Goal: Task Accomplishment & Management: Complete application form

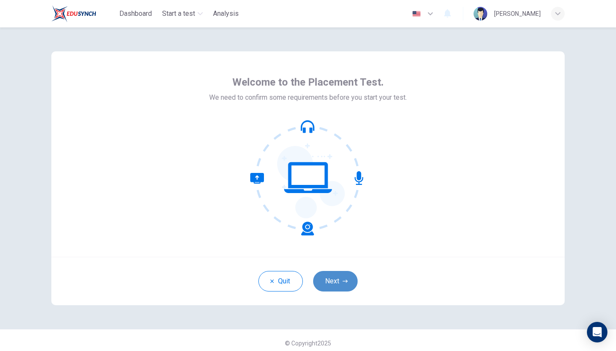
click at [336, 284] on button "Next" at bounding box center [335, 281] width 44 height 21
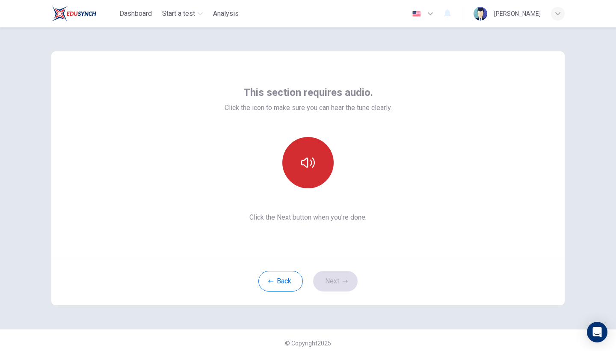
click at [308, 169] on button "button" at bounding box center [307, 162] width 51 height 51
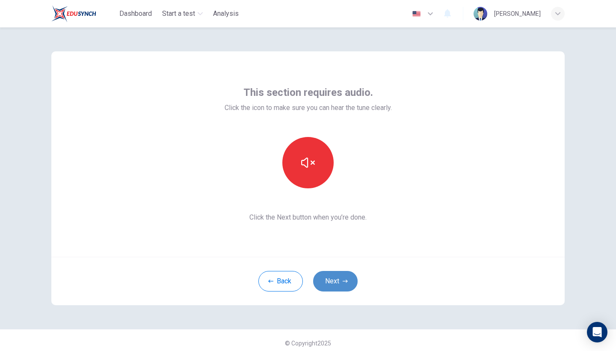
click at [334, 279] on button "Next" at bounding box center [335, 281] width 44 height 21
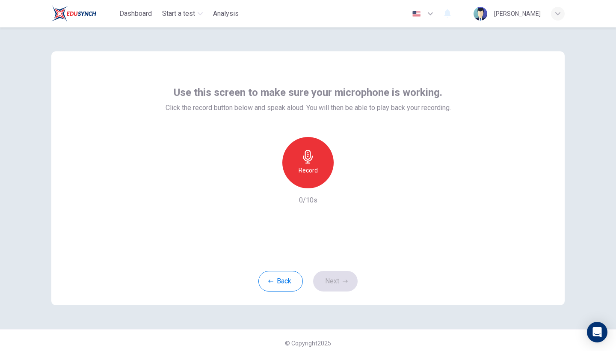
click at [311, 165] on h6 "Record" at bounding box center [308, 170] width 19 height 10
click at [308, 157] on icon "button" at bounding box center [308, 157] width 14 height 14
click at [330, 284] on button "Next" at bounding box center [335, 281] width 44 height 21
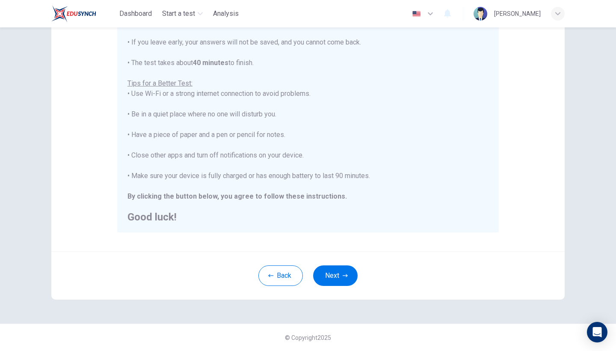
scroll to position [125, 0]
click at [328, 279] on button "Next" at bounding box center [335, 275] width 44 height 21
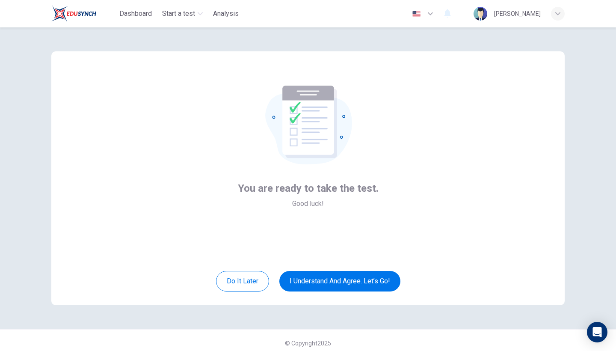
scroll to position [0, 0]
click at [318, 273] on button "I understand and agree. Let’s go!" at bounding box center [339, 281] width 121 height 21
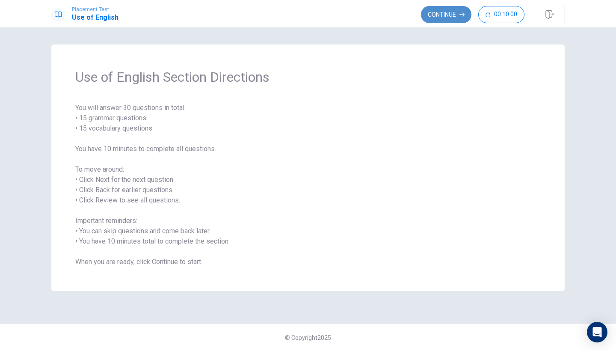
click at [445, 7] on button "Continue" at bounding box center [446, 14] width 50 height 17
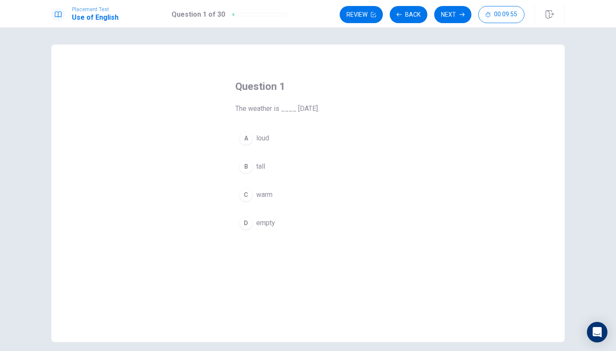
click at [251, 195] on div "C" at bounding box center [246, 195] width 14 height 14
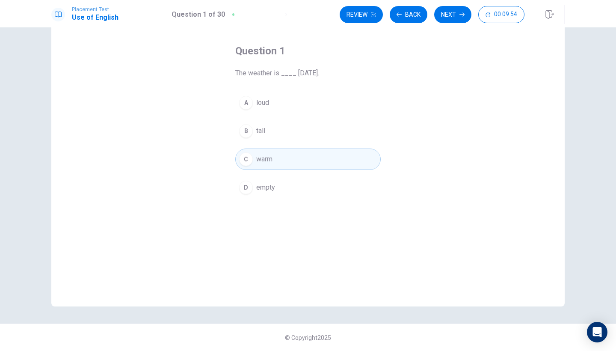
scroll to position [35, 0]
click at [459, 15] on icon "button" at bounding box center [461, 14] width 5 height 5
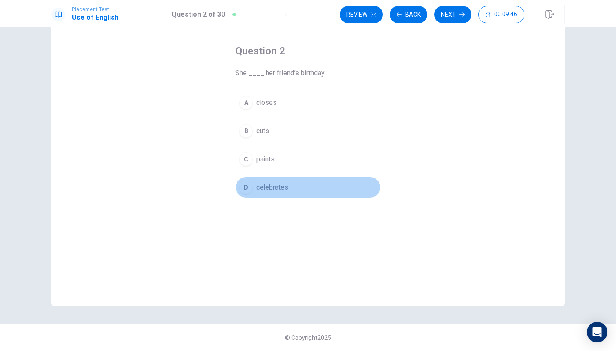
click at [256, 185] on button "D celebrates" at bounding box center [307, 187] width 145 height 21
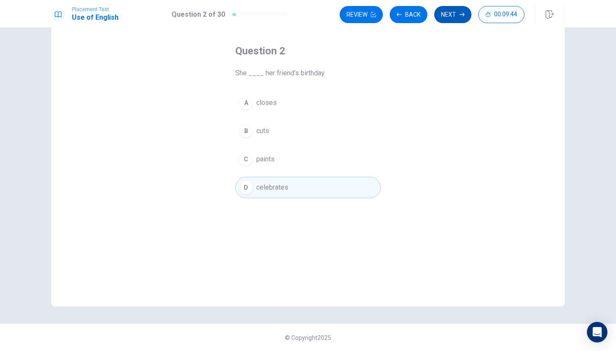
click at [452, 16] on button "Next" at bounding box center [452, 14] width 37 height 17
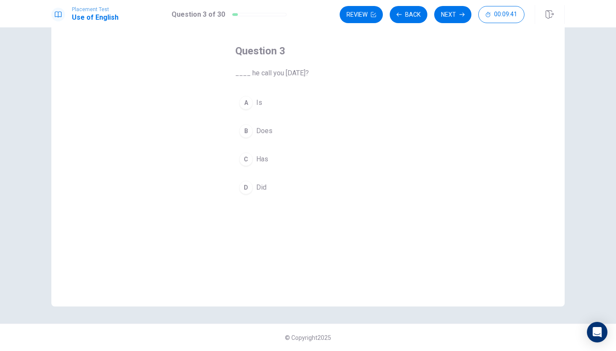
click at [253, 184] on button "D Did" at bounding box center [307, 187] width 145 height 21
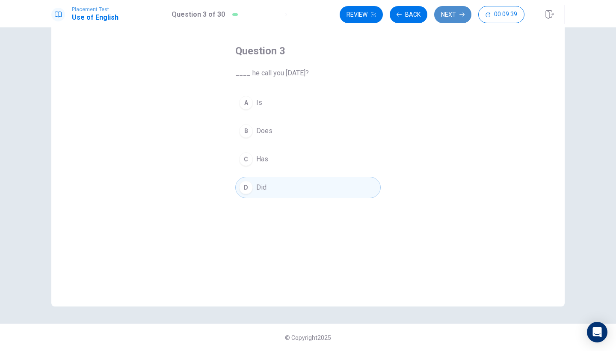
click at [456, 20] on button "Next" at bounding box center [452, 14] width 37 height 17
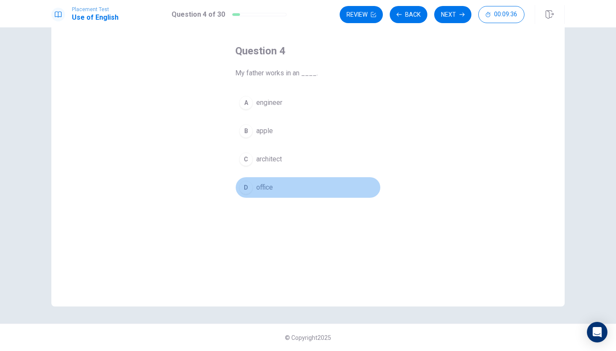
click at [270, 185] on span "office" at bounding box center [264, 187] width 17 height 10
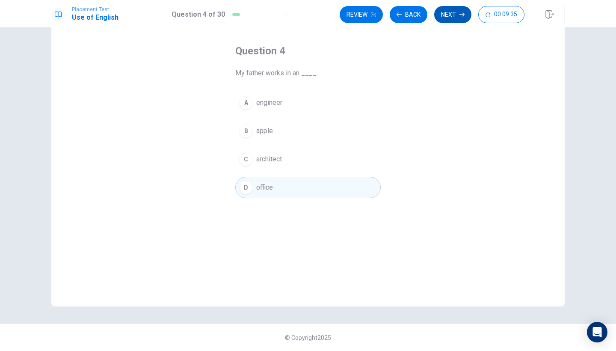
click at [450, 16] on button "Next" at bounding box center [452, 14] width 37 height 17
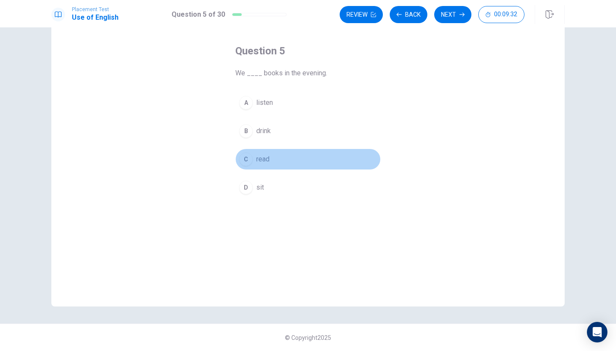
click at [269, 162] on span "read" at bounding box center [262, 159] width 13 height 10
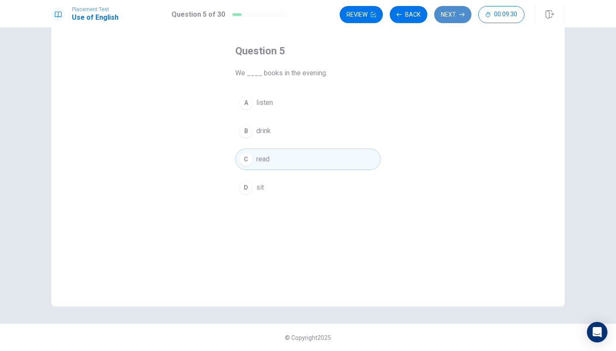
click at [458, 16] on button "Next" at bounding box center [452, 14] width 37 height 17
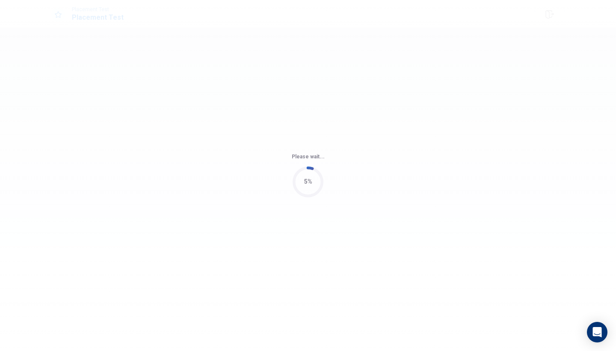
scroll to position [0, 0]
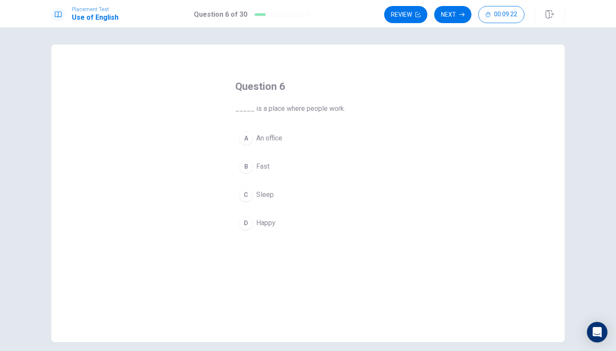
click at [277, 138] on span "An office" at bounding box center [269, 138] width 26 height 10
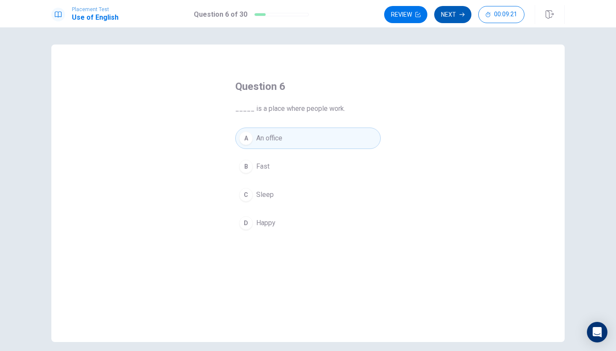
click at [453, 15] on button "Next" at bounding box center [452, 14] width 37 height 17
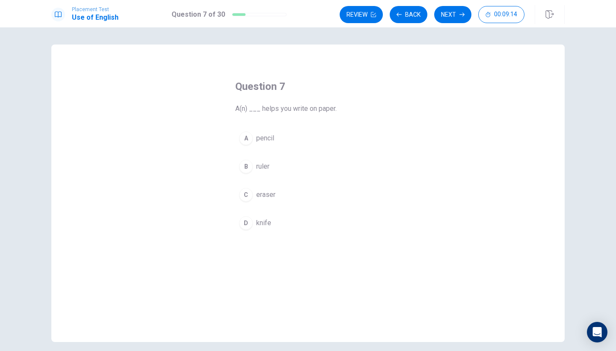
click at [263, 138] on span "pencil" at bounding box center [265, 138] width 18 height 10
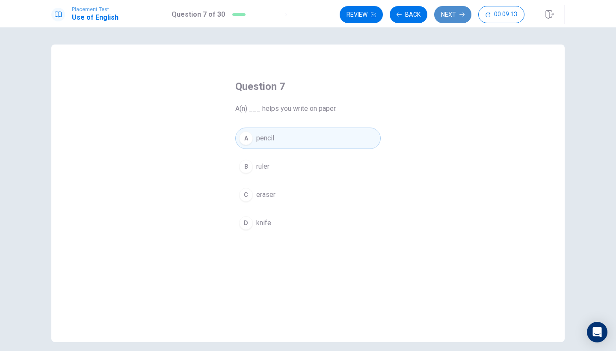
click at [460, 12] on icon "button" at bounding box center [461, 14] width 5 height 5
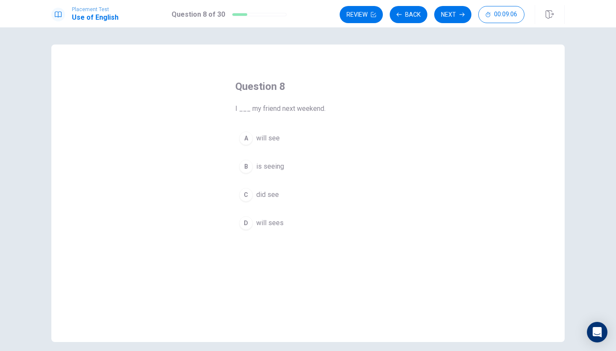
click at [278, 133] on span "will see" at bounding box center [268, 138] width 24 height 10
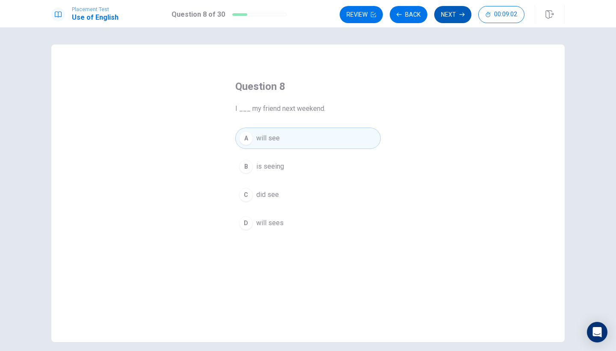
click at [449, 14] on button "Next" at bounding box center [452, 14] width 37 height 17
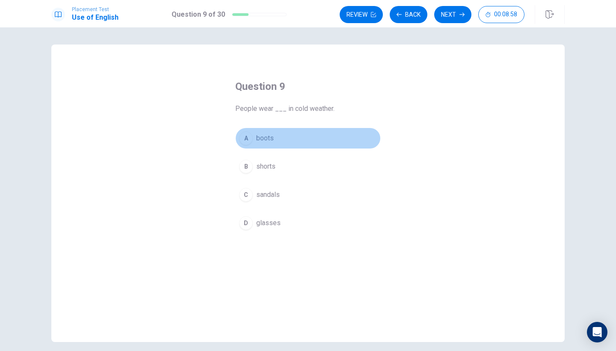
click at [267, 141] on span "boots" at bounding box center [265, 138] width 18 height 10
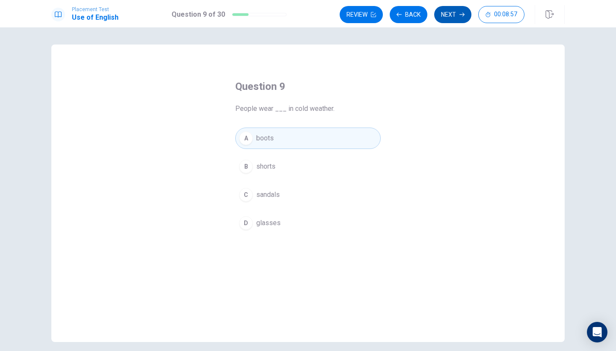
click at [453, 11] on button "Next" at bounding box center [452, 14] width 37 height 17
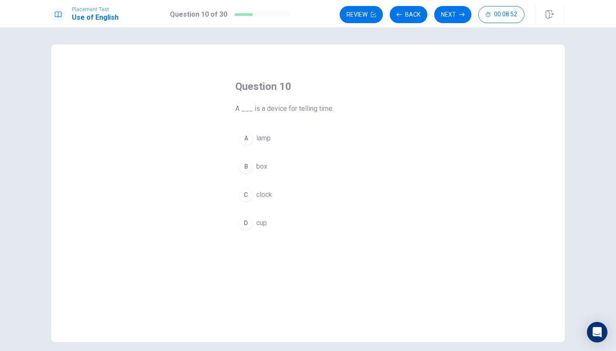
click at [269, 194] on span "clock" at bounding box center [264, 194] width 16 height 10
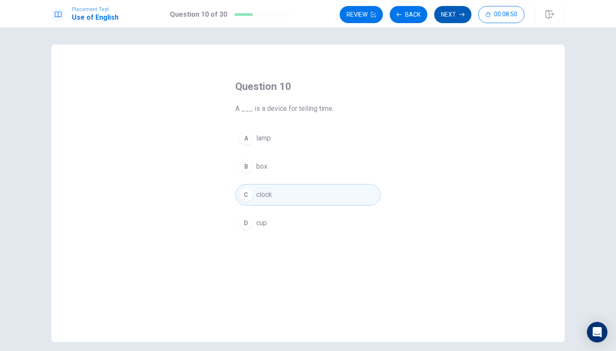
click at [446, 19] on button "Next" at bounding box center [452, 14] width 37 height 17
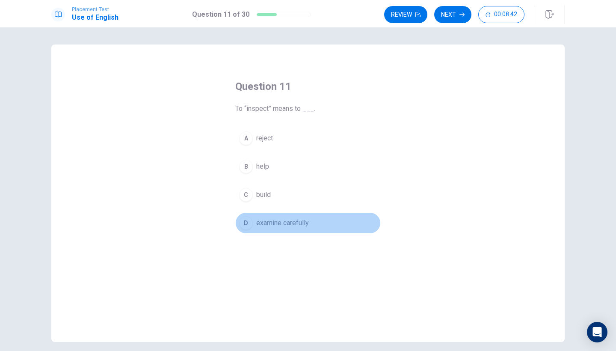
click at [285, 225] on span "examine carefully" at bounding box center [282, 223] width 53 height 10
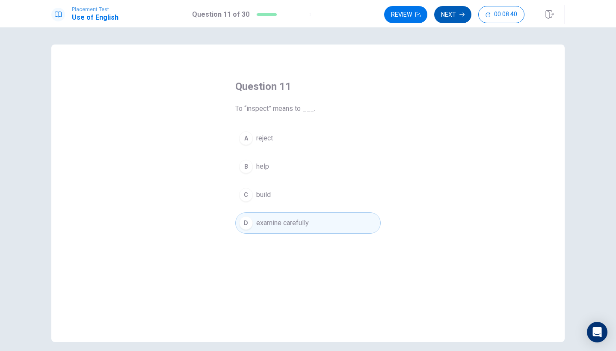
click at [448, 17] on button "Next" at bounding box center [452, 14] width 37 height 17
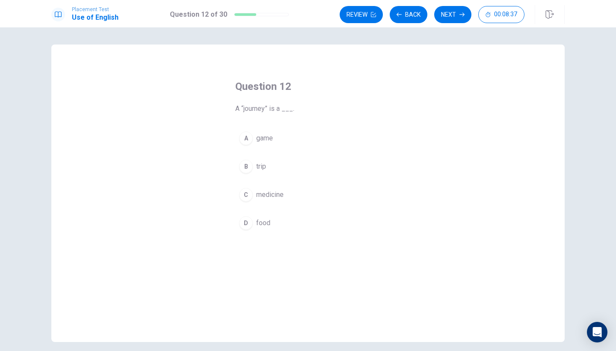
click at [266, 167] on span "trip" at bounding box center [261, 166] width 10 height 10
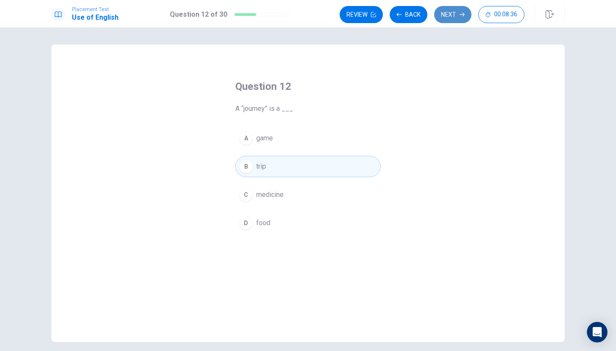
click at [450, 16] on button "Next" at bounding box center [452, 14] width 37 height 17
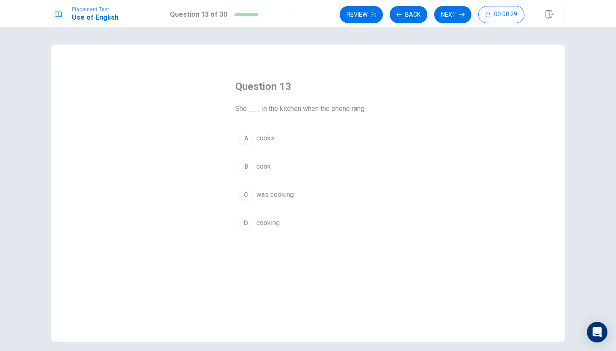
click at [293, 191] on span "was cooking" at bounding box center [275, 194] width 38 height 10
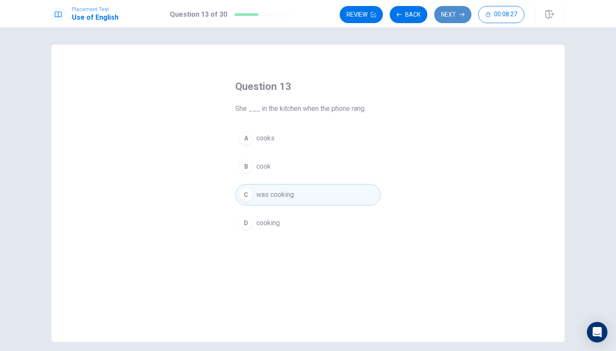
click at [456, 17] on button "Next" at bounding box center [452, 14] width 37 height 17
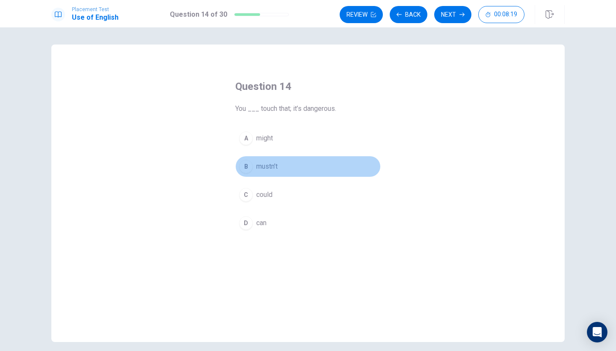
click at [283, 166] on button "B mustn’t" at bounding box center [307, 166] width 145 height 21
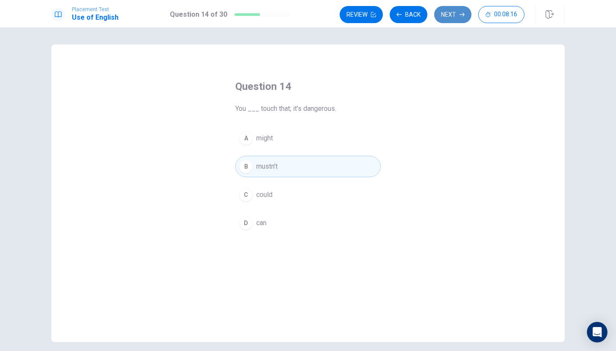
click at [453, 20] on button "Next" at bounding box center [452, 14] width 37 height 17
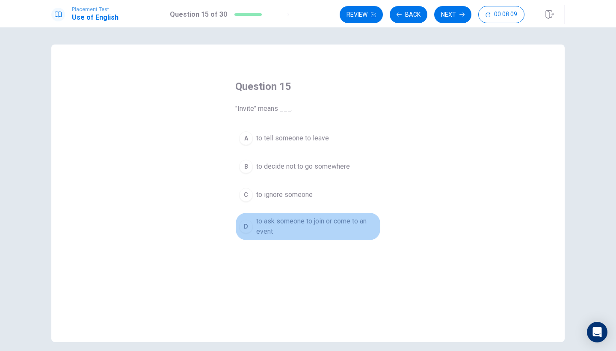
click at [296, 222] on span "to ask someone to join or come to an event" at bounding box center [316, 226] width 121 height 21
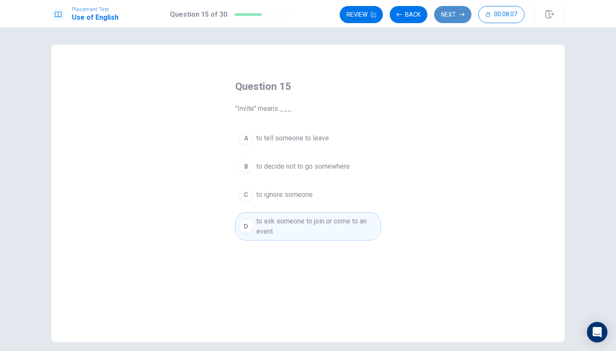
click at [450, 15] on button "Next" at bounding box center [452, 14] width 37 height 17
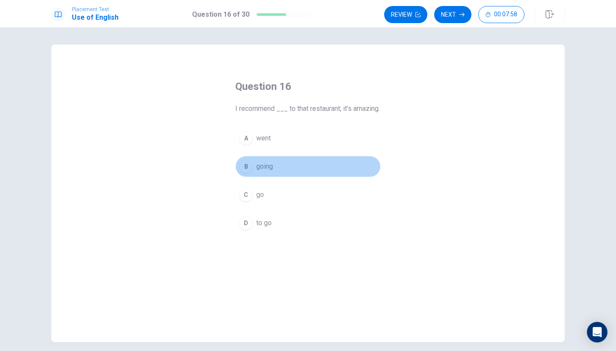
click at [267, 172] on span "going" at bounding box center [264, 166] width 17 height 10
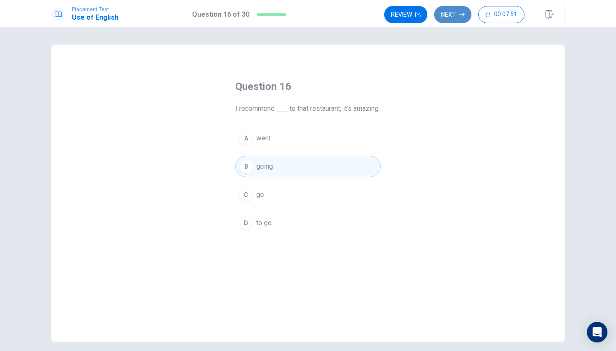
click at [454, 14] on button "Next" at bounding box center [452, 14] width 37 height 17
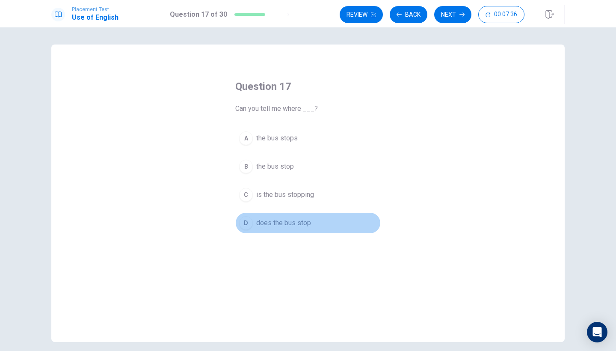
click at [290, 219] on span "does the bus stop" at bounding box center [283, 223] width 55 height 10
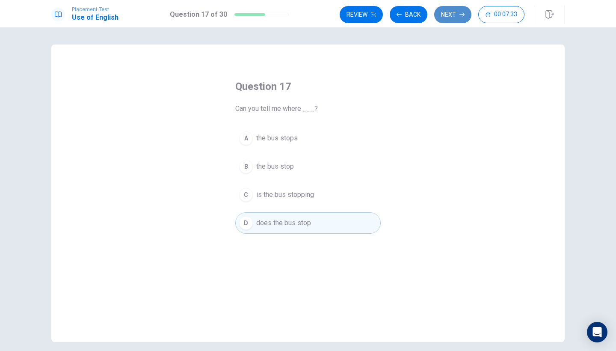
click at [449, 15] on button "Next" at bounding box center [452, 14] width 37 height 17
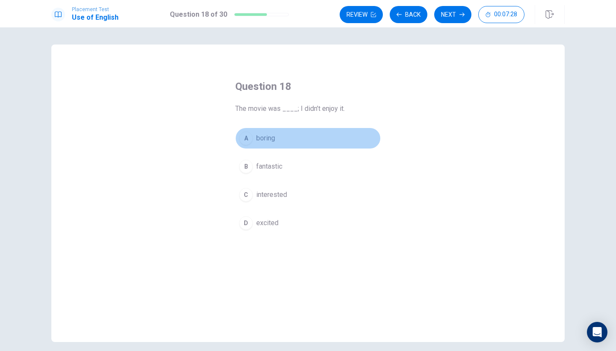
click at [285, 143] on button "A boring" at bounding box center [307, 137] width 145 height 21
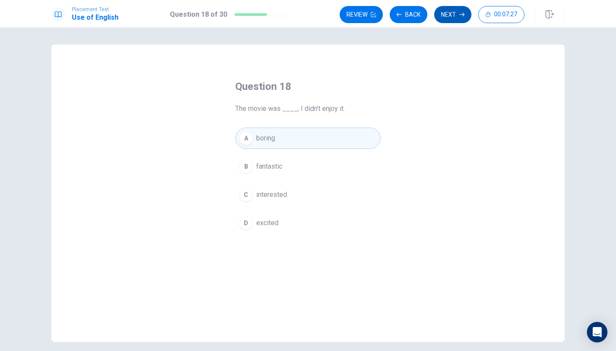
click at [457, 14] on button "Next" at bounding box center [452, 14] width 37 height 17
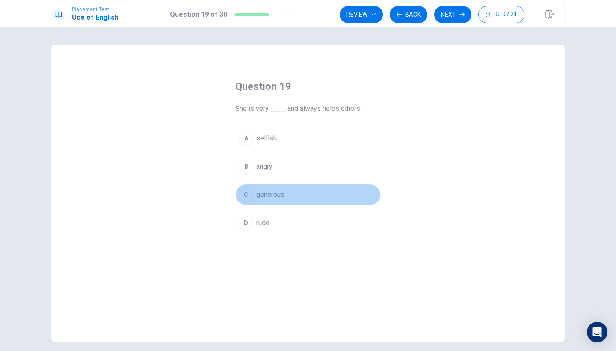
click at [275, 193] on span "generous" at bounding box center [270, 194] width 28 height 10
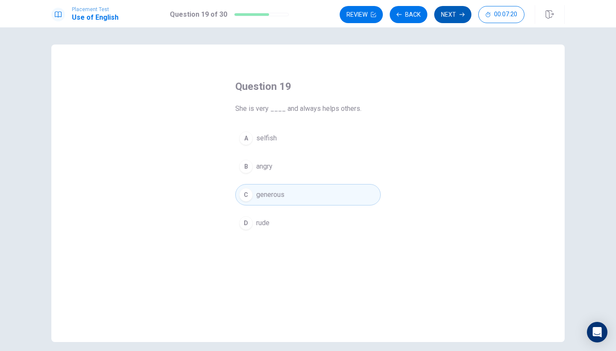
click at [450, 16] on button "Next" at bounding box center [452, 14] width 37 height 17
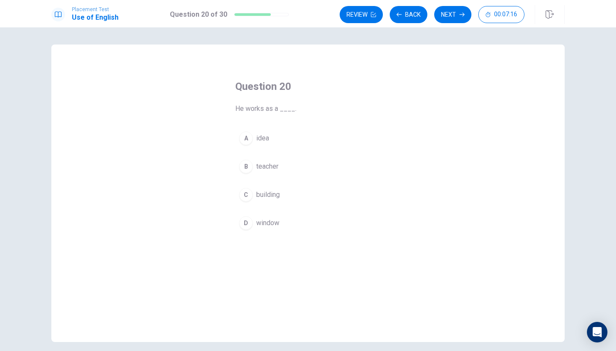
click at [281, 171] on button "B teacher" at bounding box center [307, 166] width 145 height 21
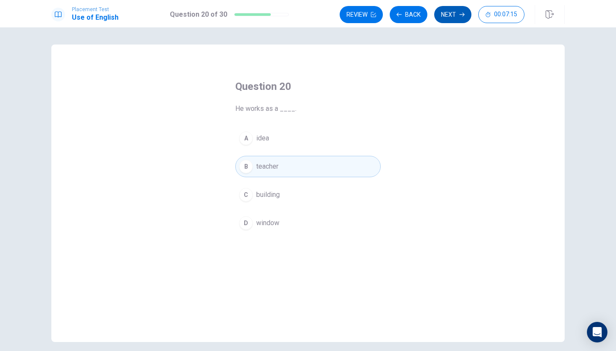
click at [448, 14] on button "Next" at bounding box center [452, 14] width 37 height 17
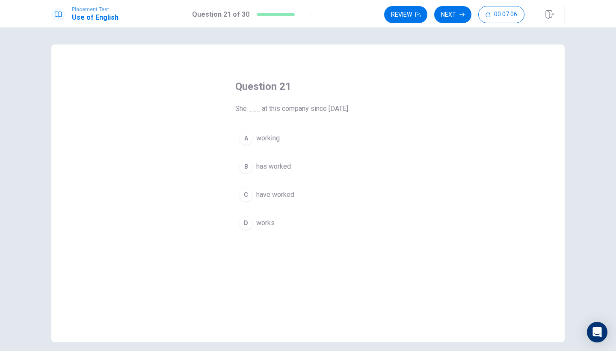
click at [264, 166] on span "has worked" at bounding box center [273, 166] width 35 height 10
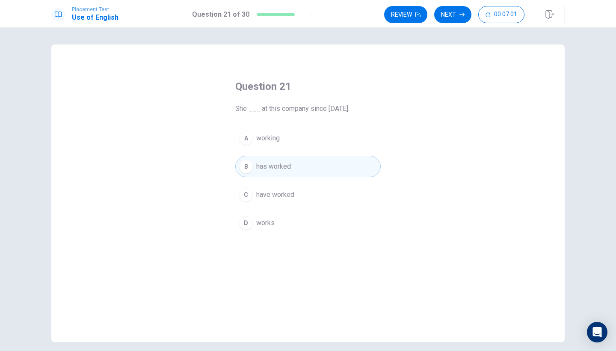
click at [278, 224] on button "D works" at bounding box center [307, 222] width 145 height 21
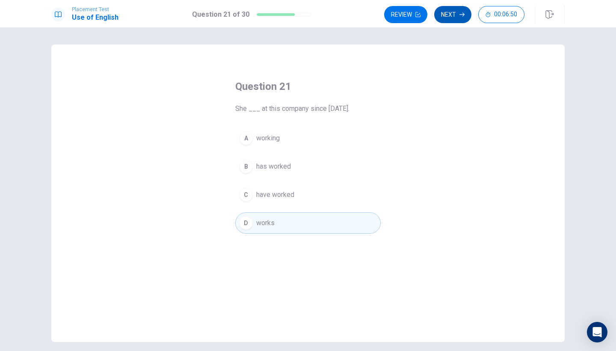
click at [450, 18] on button "Next" at bounding box center [452, 14] width 37 height 17
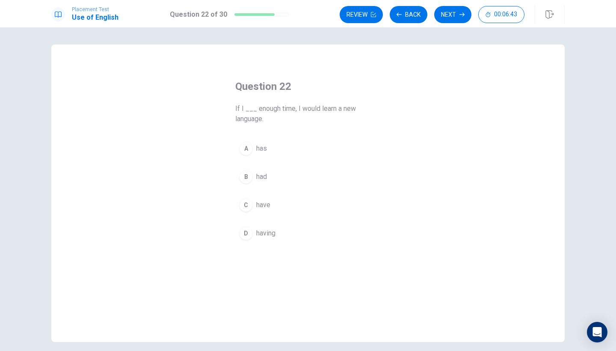
click at [263, 173] on span "had" at bounding box center [261, 177] width 11 height 10
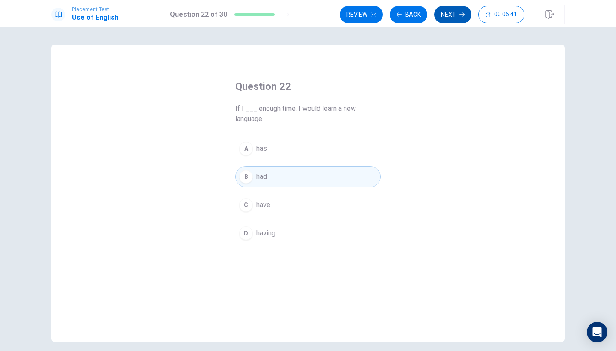
click at [445, 15] on button "Next" at bounding box center [452, 14] width 37 height 17
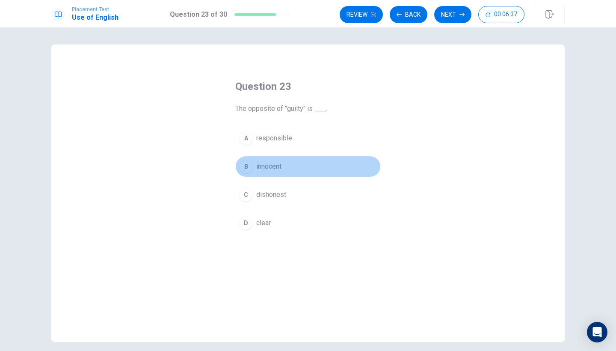
click at [281, 165] on span "innocent" at bounding box center [268, 166] width 25 height 10
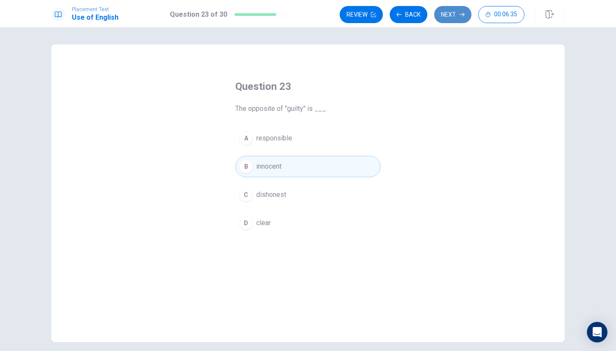
click at [459, 10] on button "Next" at bounding box center [452, 14] width 37 height 17
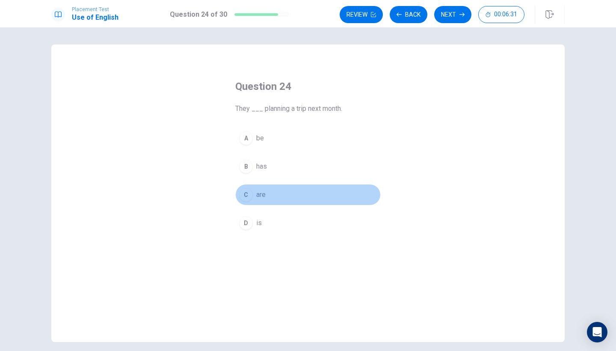
click at [274, 192] on button "C are" at bounding box center [307, 194] width 145 height 21
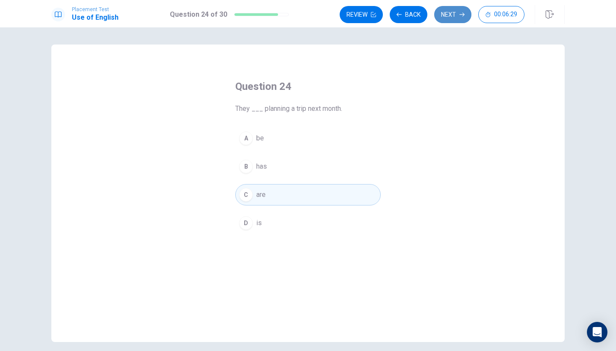
click at [447, 19] on button "Next" at bounding box center [452, 14] width 37 height 17
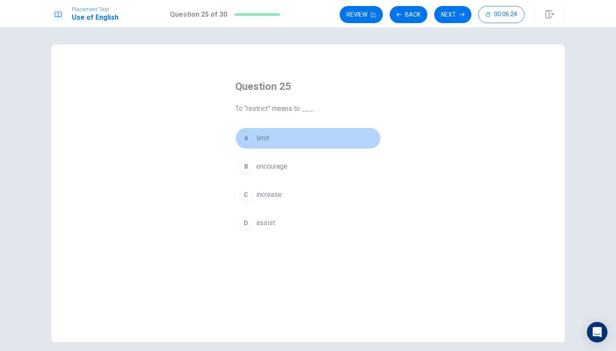
click at [251, 139] on div "A" at bounding box center [246, 138] width 14 height 14
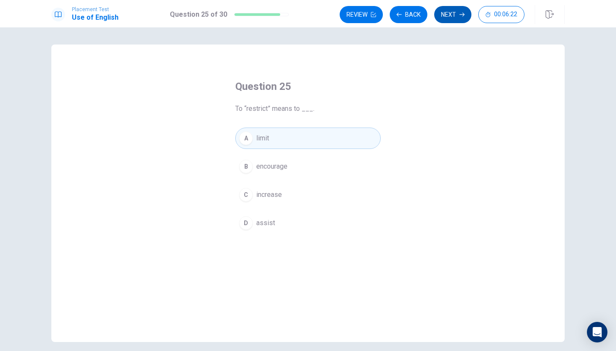
click at [448, 11] on button "Next" at bounding box center [452, 14] width 37 height 17
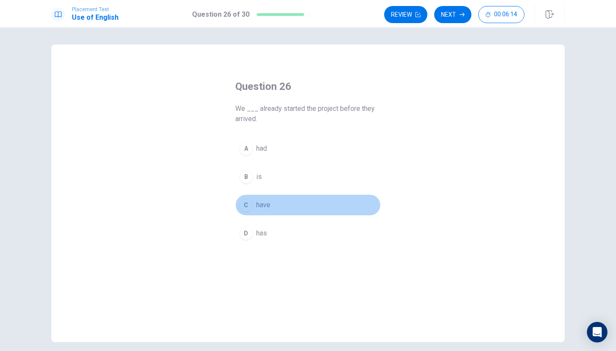
click at [278, 203] on button "C have" at bounding box center [307, 204] width 145 height 21
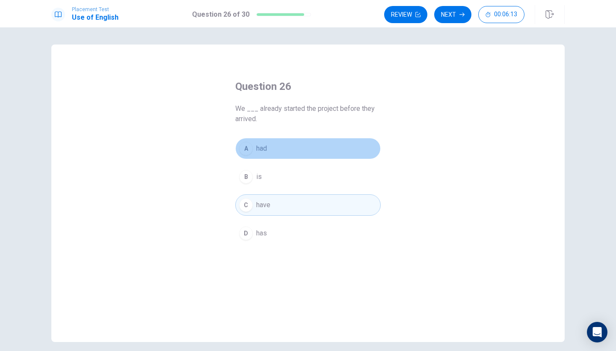
click at [280, 146] on button "A had" at bounding box center [307, 148] width 145 height 21
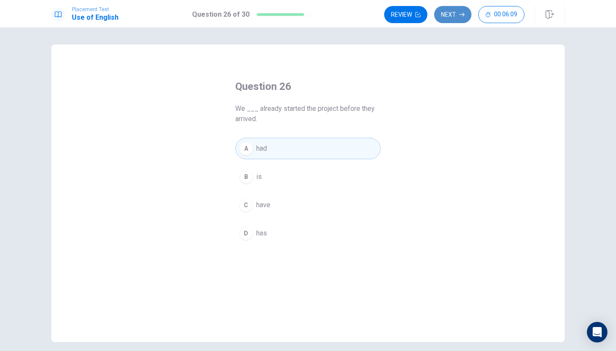
click at [453, 14] on button "Next" at bounding box center [452, 14] width 37 height 17
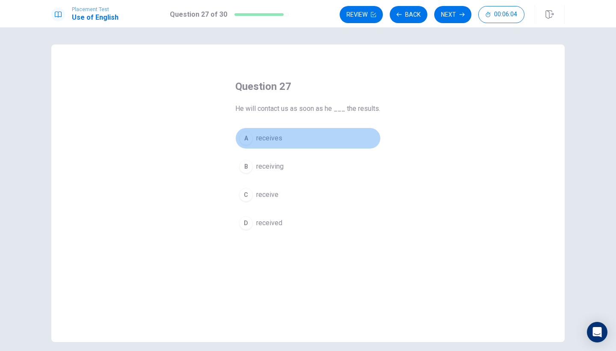
click at [290, 145] on button "A receives" at bounding box center [307, 137] width 145 height 21
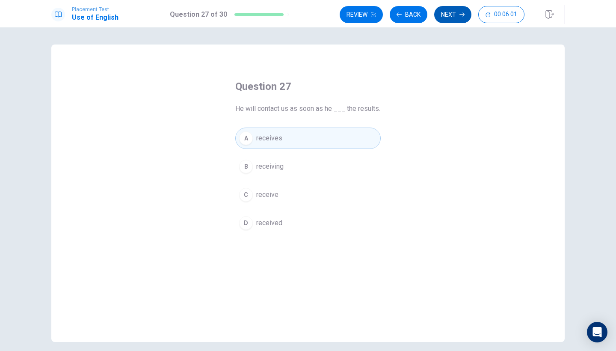
click at [457, 18] on button "Next" at bounding box center [452, 14] width 37 height 17
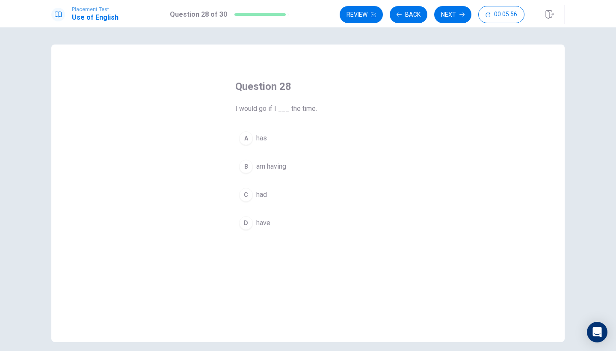
click at [275, 192] on button "C had" at bounding box center [307, 194] width 145 height 21
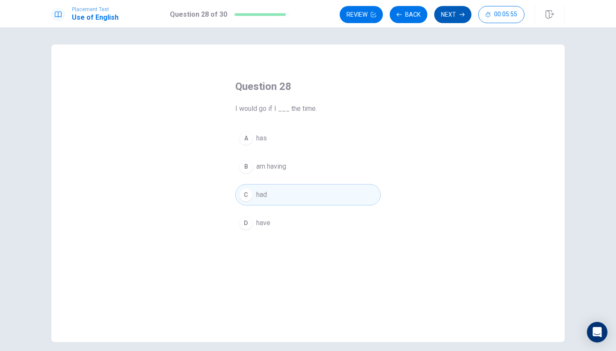
click at [448, 12] on button "Next" at bounding box center [452, 14] width 37 height 17
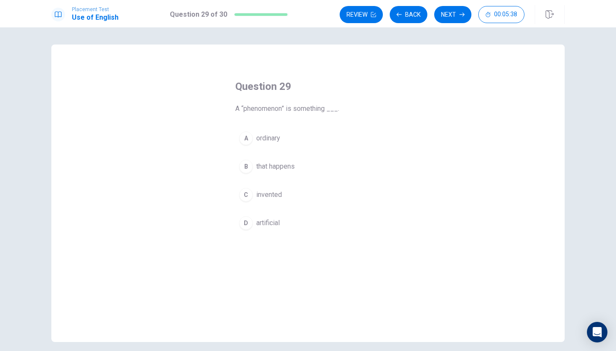
click at [263, 219] on span "artificial" at bounding box center [268, 223] width 24 height 10
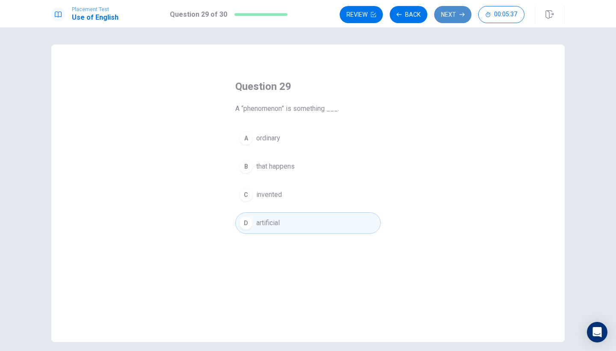
click at [453, 12] on button "Next" at bounding box center [452, 14] width 37 height 17
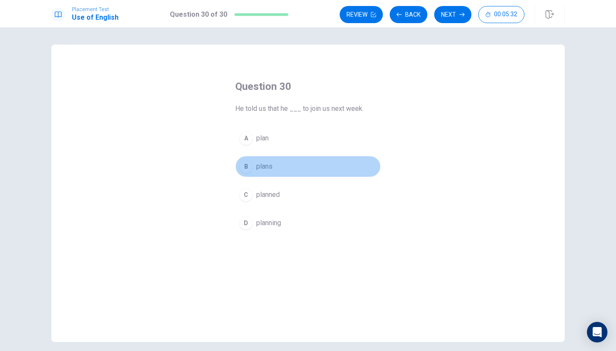
click at [269, 172] on button "B plans" at bounding box center [307, 166] width 145 height 21
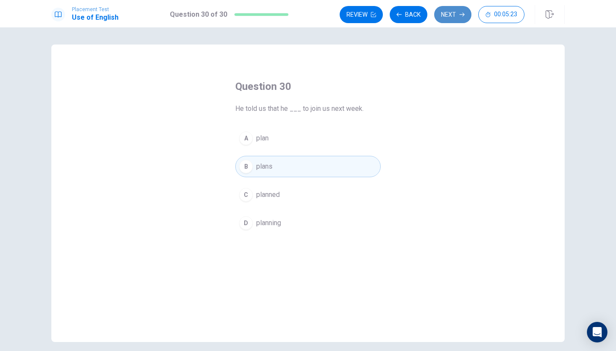
click at [450, 16] on button "Next" at bounding box center [452, 14] width 37 height 17
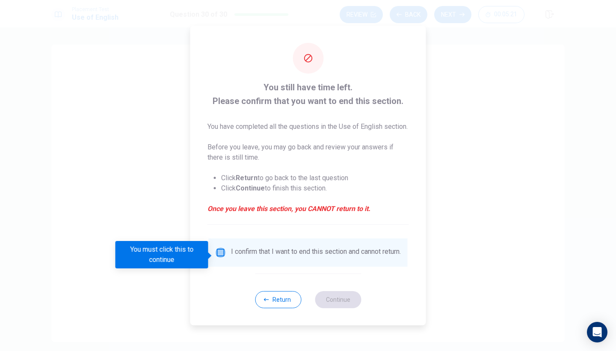
click at [217, 253] on input "You must click this to continue" at bounding box center [221, 252] width 10 height 10
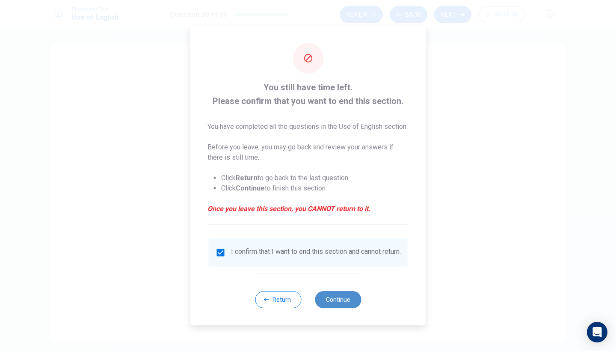
click at [346, 308] on button "Continue" at bounding box center [338, 299] width 46 height 17
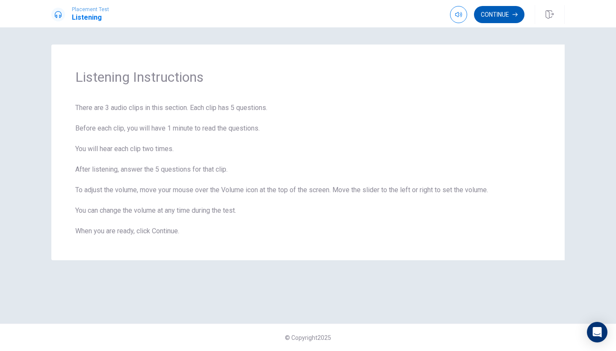
click at [497, 19] on button "Continue" at bounding box center [499, 14] width 50 height 17
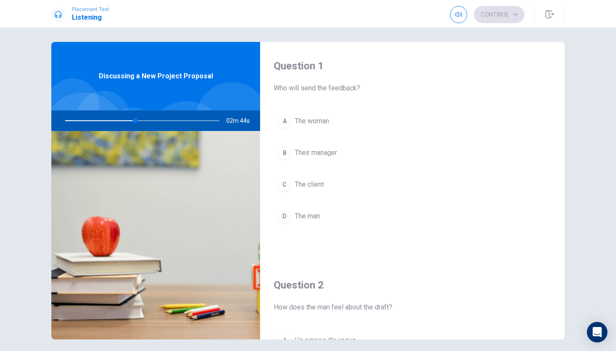
click at [284, 218] on div "D" at bounding box center [285, 216] width 14 height 14
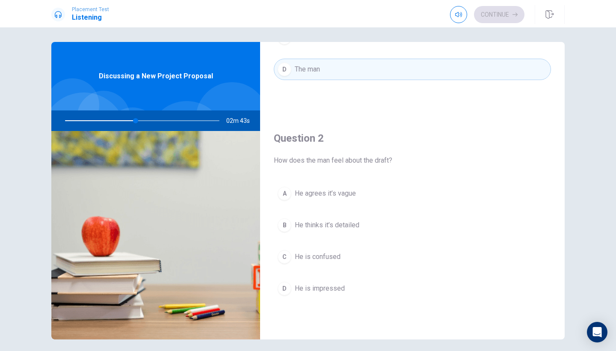
scroll to position [151, 0]
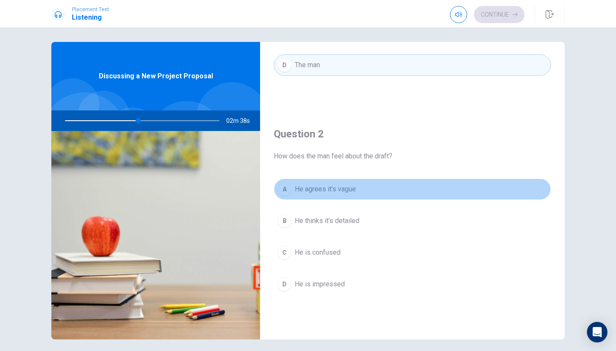
click at [290, 191] on div "A" at bounding box center [285, 189] width 14 height 14
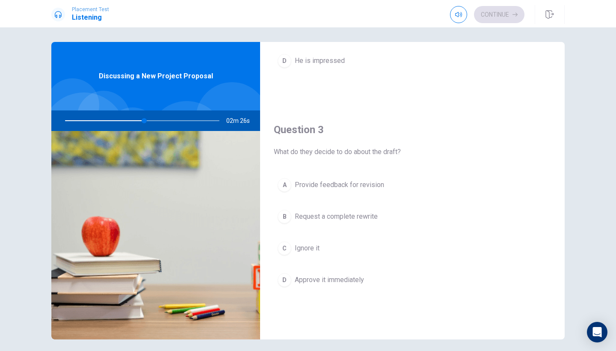
scroll to position [375, 0]
drag, startPoint x: 150, startPoint y: 121, endPoint x: 155, endPoint y: 121, distance: 5.1
click at [155, 121] on div at bounding box center [141, 120] width 172 height 21
drag, startPoint x: 149, startPoint y: 118, endPoint x: 135, endPoint y: 117, distance: 14.5
click at [135, 117] on div at bounding box center [141, 120] width 172 height 21
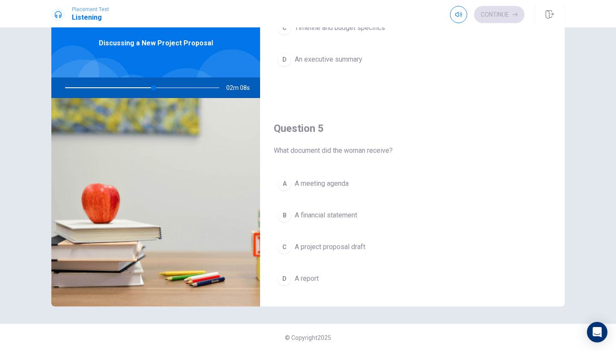
scroll to position [784, 0]
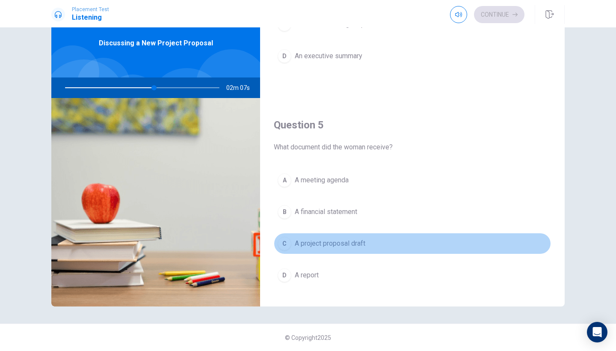
click at [335, 244] on span "A project proposal draft" at bounding box center [330, 243] width 71 height 10
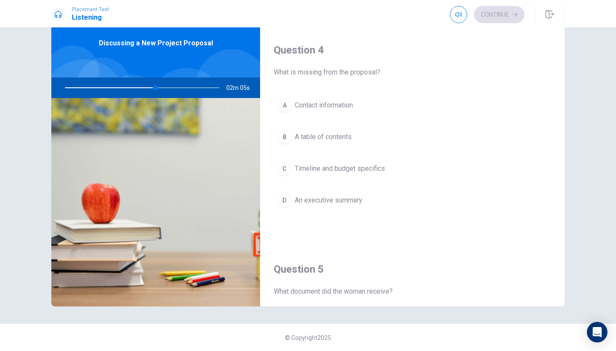
scroll to position [626, 0]
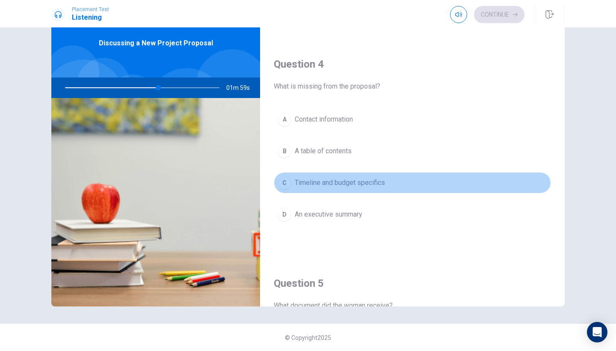
click at [340, 183] on span "Timeline and budget specifics" at bounding box center [340, 182] width 90 height 10
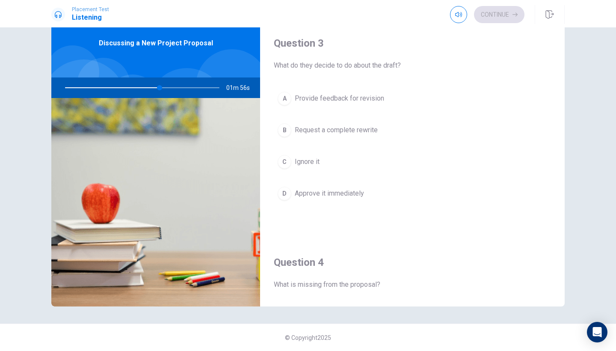
scroll to position [426, 0]
click at [340, 183] on div "A Provide feedback for revision B Request a complete rewrite C Ignore it D Appr…" at bounding box center [412, 155] width 277 height 133
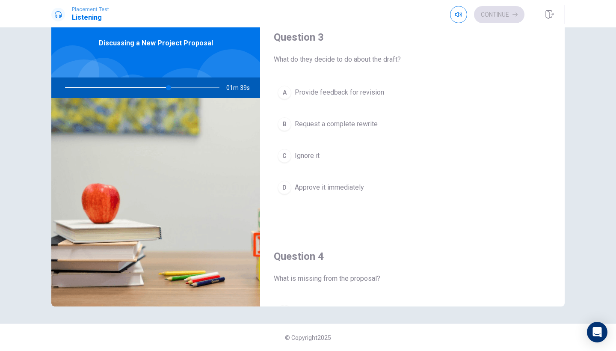
click at [319, 98] on button "A Provide feedback for revision" at bounding box center [412, 92] width 277 height 21
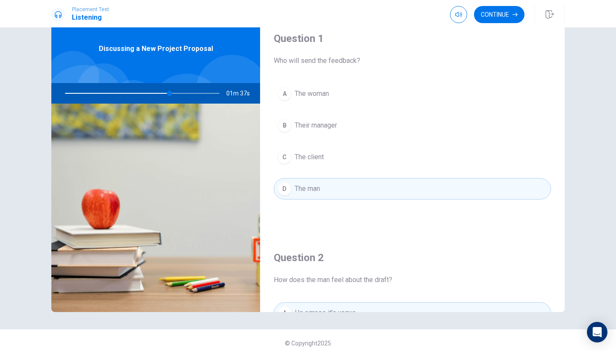
scroll to position [28, 0]
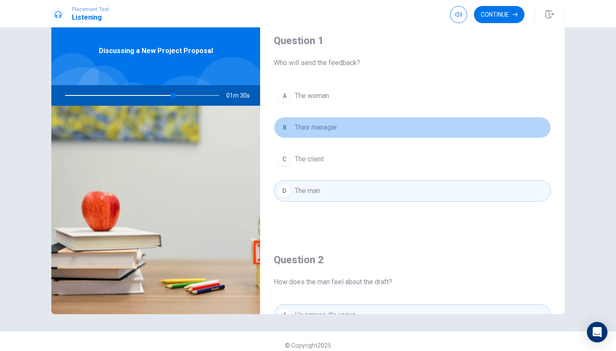
click at [314, 133] on button "B Their manager" at bounding box center [412, 127] width 277 height 21
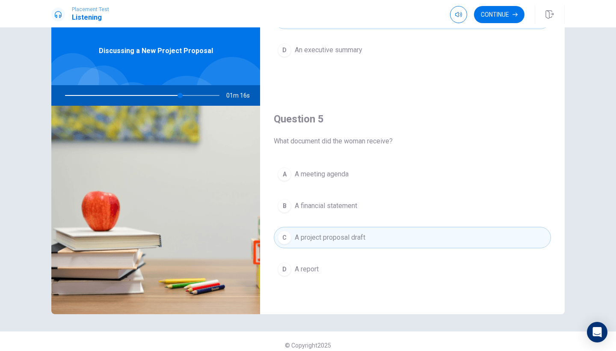
scroll to position [798, 0]
click at [492, 19] on button "Continue" at bounding box center [499, 14] width 50 height 17
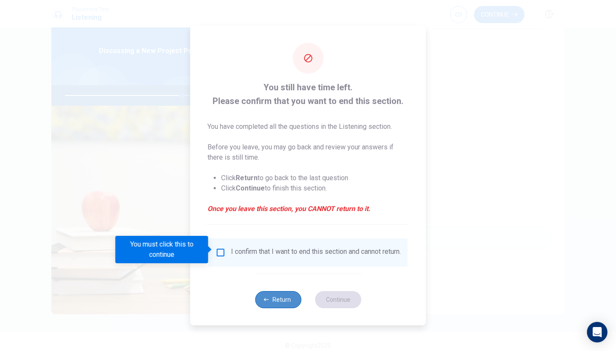
click at [274, 297] on button "Return" at bounding box center [278, 299] width 46 height 17
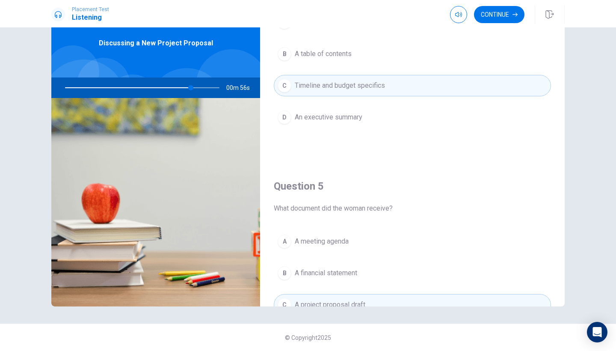
scroll to position [714, 0]
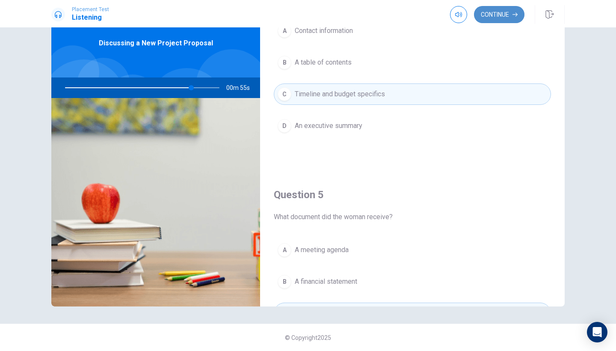
click at [487, 18] on button "Continue" at bounding box center [499, 14] width 50 height 17
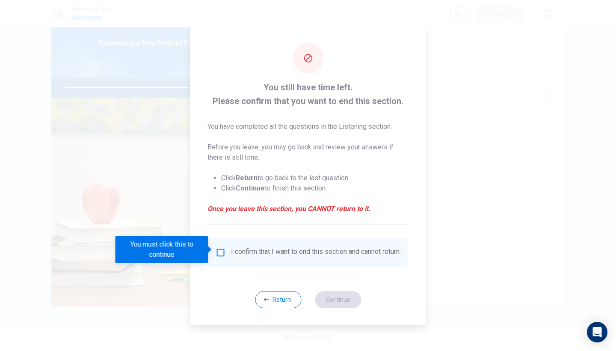
click at [228, 255] on div "I confirm that I want to end this section and cannot return." at bounding box center [308, 252] width 185 height 10
click at [220, 248] on input "You must click this to continue" at bounding box center [221, 252] width 10 height 10
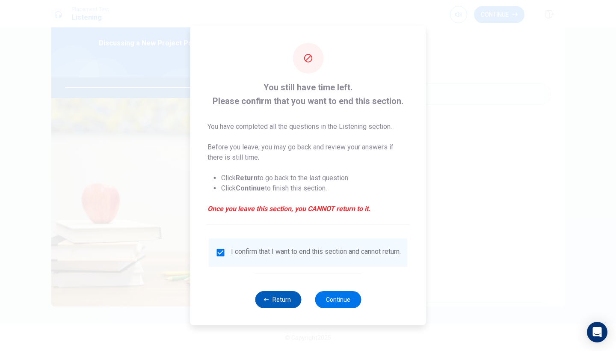
click at [284, 300] on button "Return" at bounding box center [278, 299] width 46 height 17
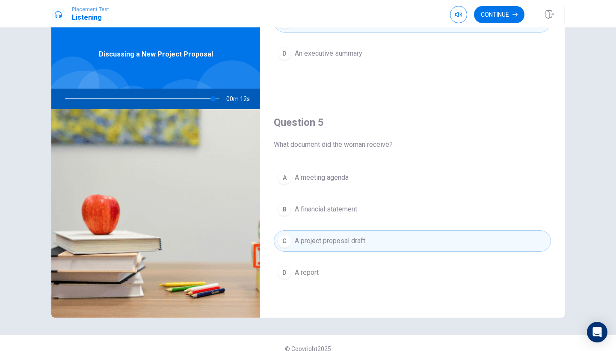
scroll to position [798, 0]
click at [488, 19] on button "Continue" at bounding box center [499, 14] width 50 height 17
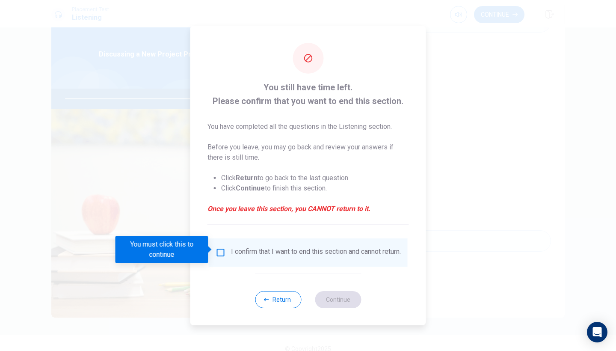
click at [216, 256] on div "I confirm that I want to end this section and cannot return." at bounding box center [308, 252] width 185 height 10
click at [220, 247] on input "You must click this to continue" at bounding box center [221, 252] width 10 height 10
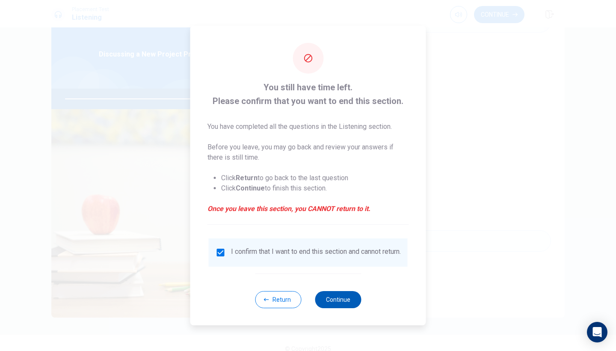
click at [342, 295] on button "Continue" at bounding box center [338, 299] width 46 height 17
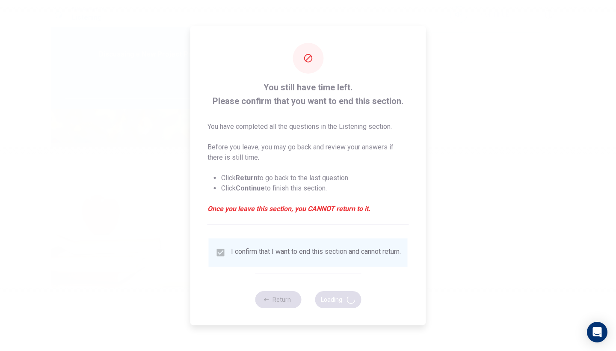
type input "98"
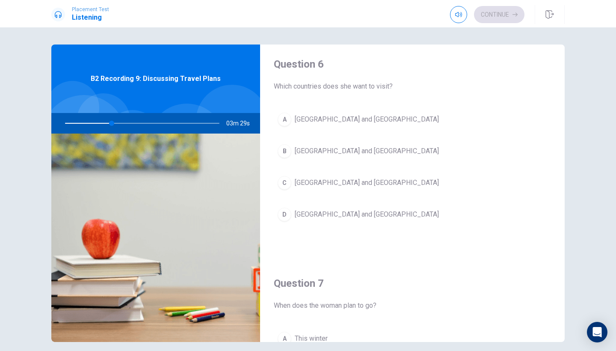
scroll to position [5, 0]
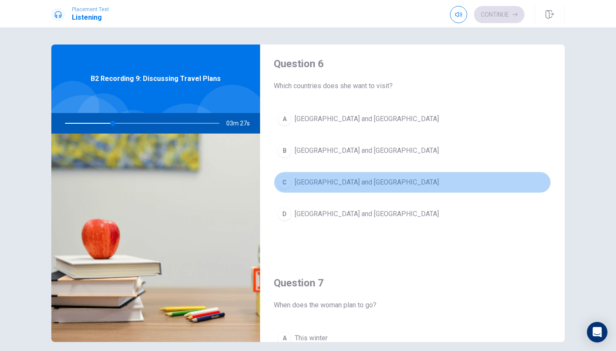
click at [313, 182] on span "[GEOGRAPHIC_DATA] and [GEOGRAPHIC_DATA]" at bounding box center [367, 182] width 144 height 10
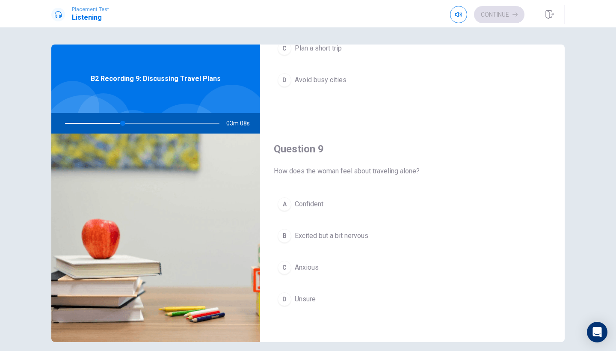
scroll to position [580, 0]
click at [319, 235] on span "Excited but a bit nervous" at bounding box center [332, 232] width 74 height 10
click at [308, 299] on span "Europe" at bounding box center [305, 297] width 21 height 10
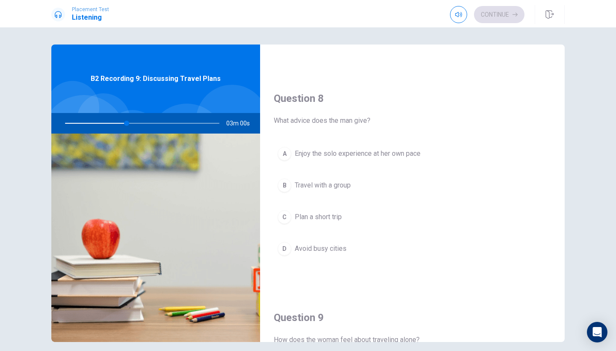
scroll to position [406, 0]
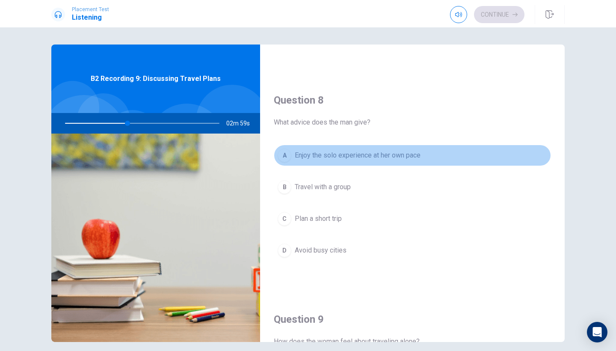
click at [306, 153] on span "Enjoy the solo experience at her own pace" at bounding box center [358, 155] width 126 height 10
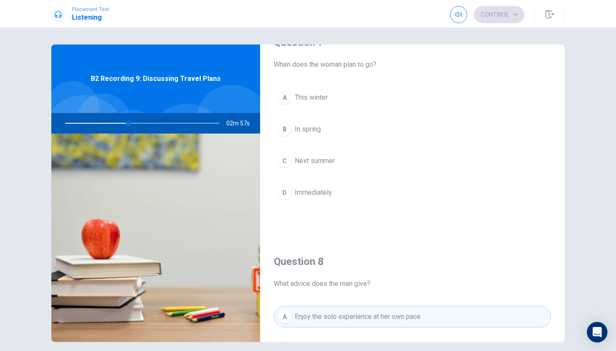
scroll to position [237, 0]
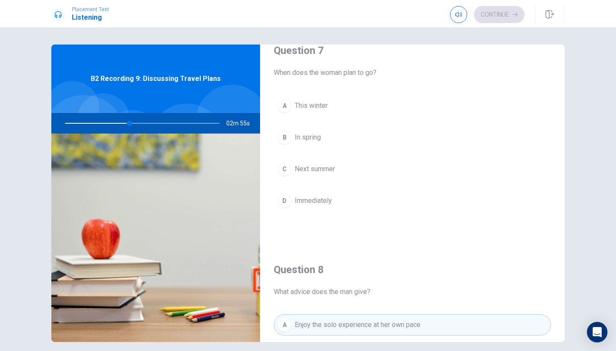
click at [309, 169] on span "Next summer" at bounding box center [315, 169] width 40 height 10
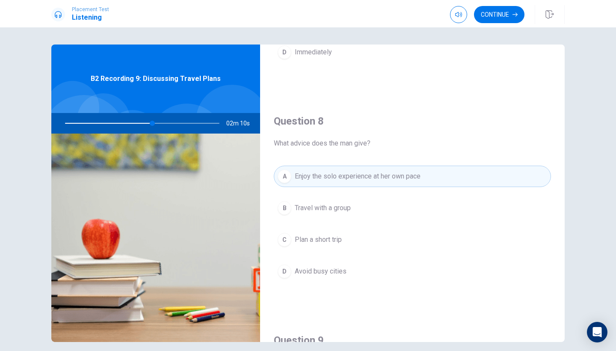
scroll to position [477, 0]
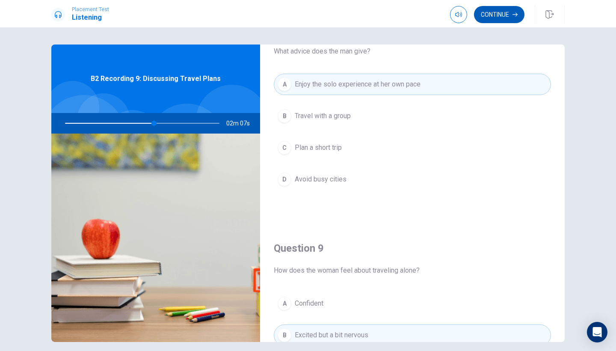
click at [497, 16] on button "Continue" at bounding box center [499, 14] width 50 height 17
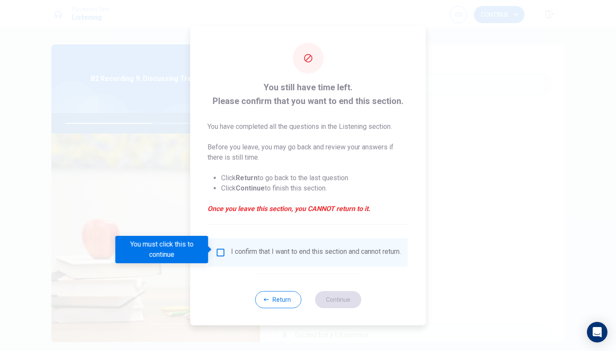
click at [216, 244] on div "I confirm that I want to end this section and cannot return." at bounding box center [308, 252] width 199 height 28
click at [220, 251] on input "You must click this to continue" at bounding box center [221, 252] width 10 height 10
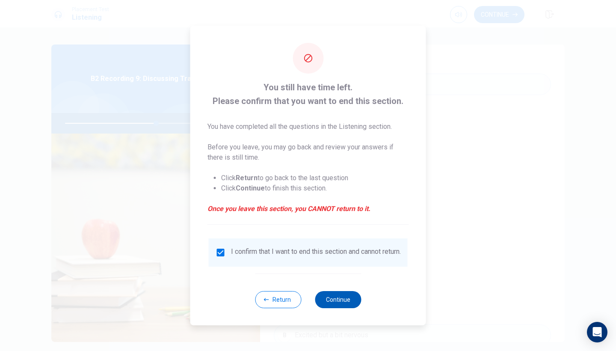
click at [328, 300] on button "Continue" at bounding box center [338, 299] width 46 height 17
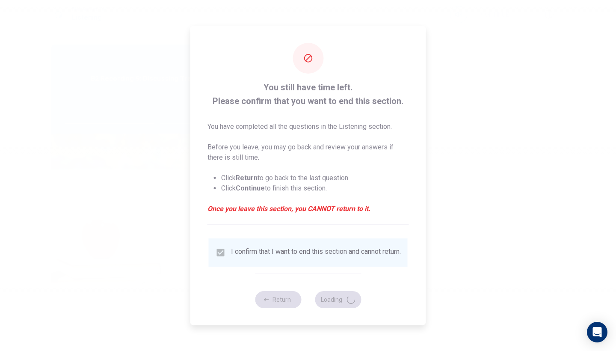
type input "60"
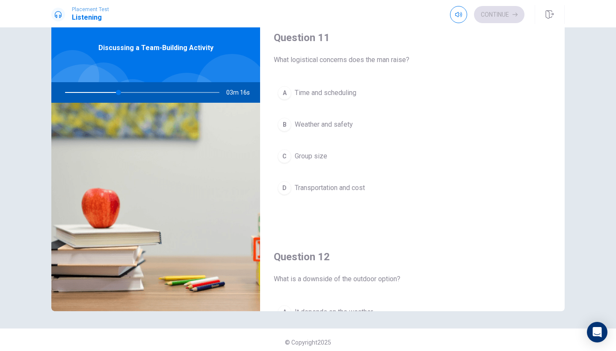
scroll to position [29, 0]
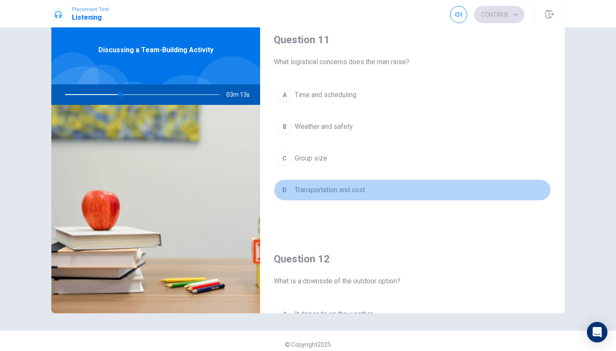
click at [333, 190] on span "Transportation and cost" at bounding box center [330, 190] width 70 height 10
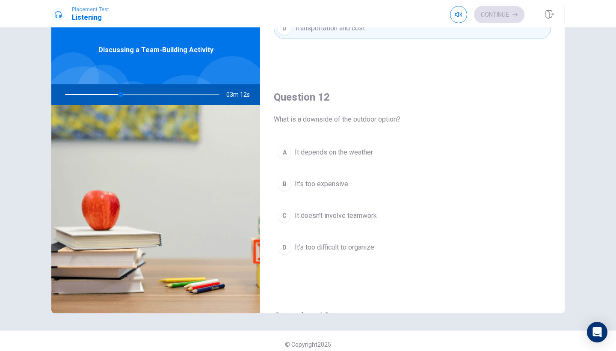
scroll to position [166, 0]
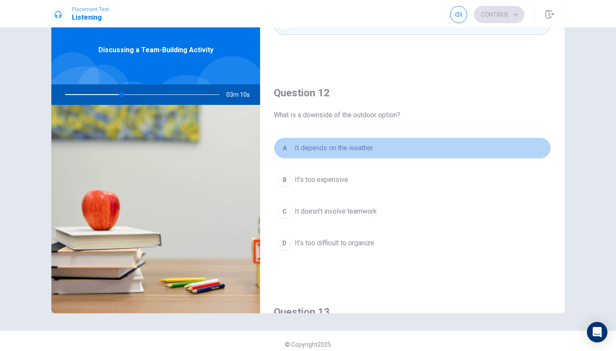
click at [331, 148] on span "It depends on the weather" at bounding box center [334, 148] width 78 height 10
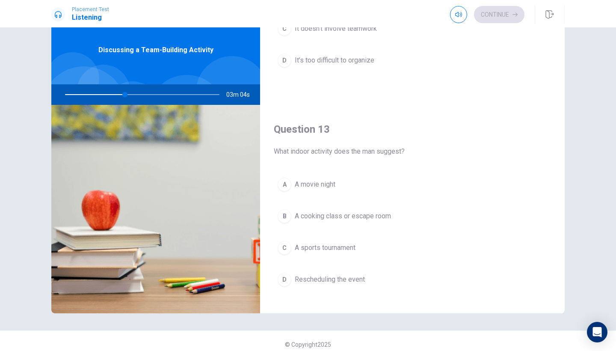
scroll to position [355, 0]
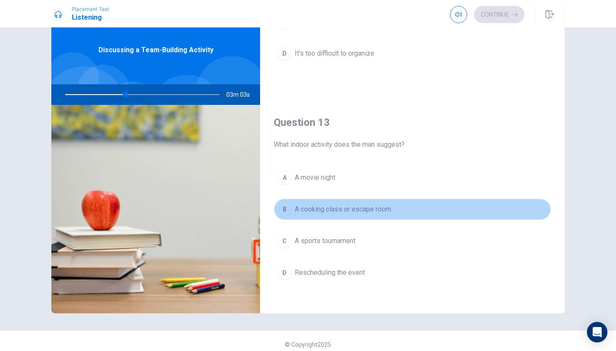
click at [336, 219] on button "B A cooking class or escape room" at bounding box center [412, 208] width 277 height 21
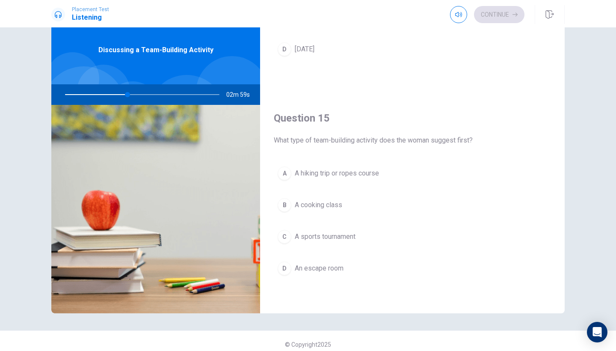
scroll to position [798, 0]
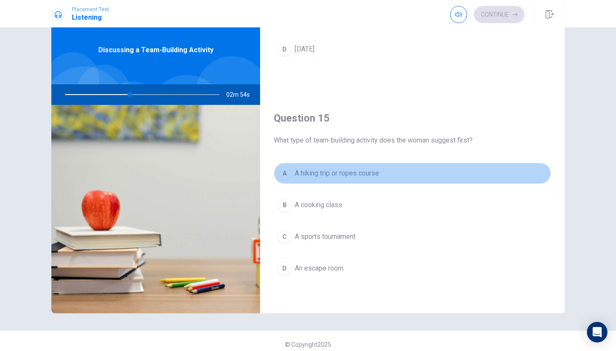
click at [320, 177] on span "A hiking trip or ropes course" at bounding box center [337, 173] width 84 height 10
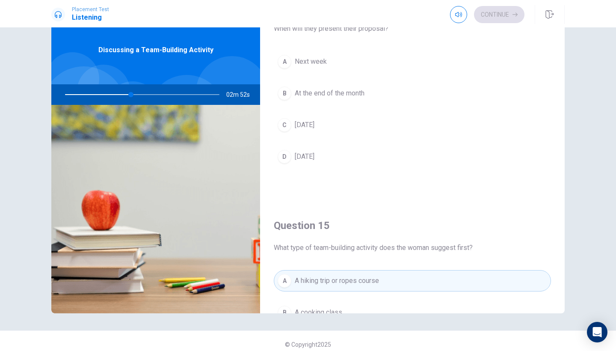
scroll to position [688, 0]
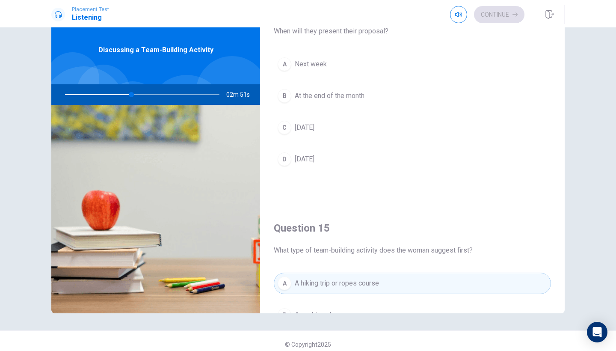
click at [293, 71] on button "A Next week" at bounding box center [412, 63] width 277 height 21
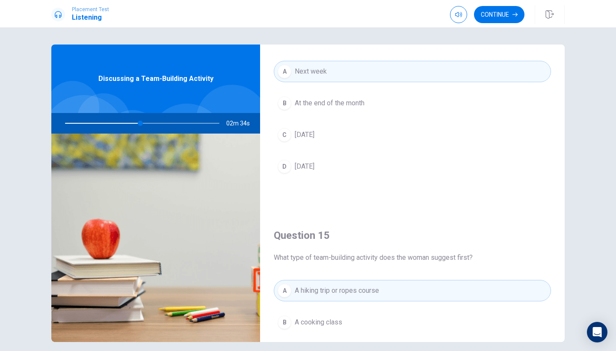
scroll to position [0, 0]
click at [500, 18] on button "Continue" at bounding box center [499, 14] width 50 height 17
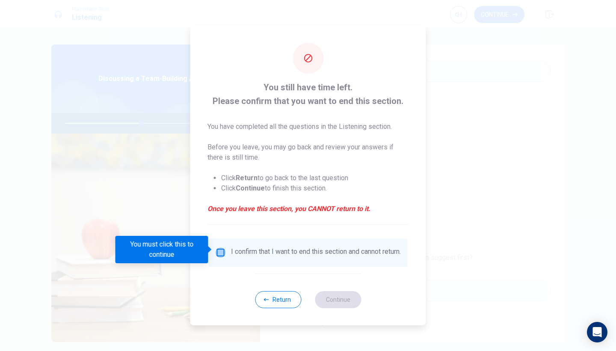
click at [217, 251] on input "You must click this to continue" at bounding box center [221, 252] width 10 height 10
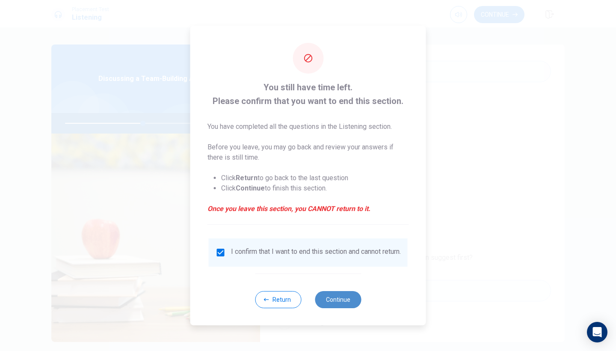
click at [326, 301] on button "Continue" at bounding box center [338, 299] width 46 height 17
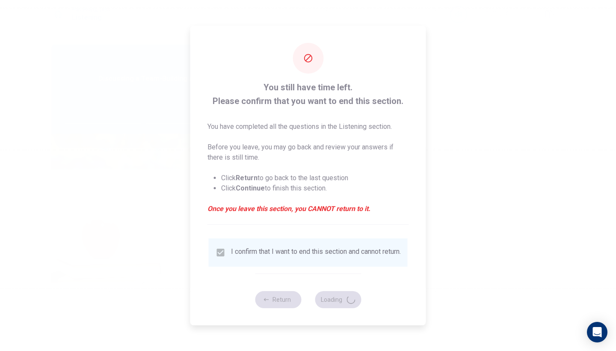
type input "51"
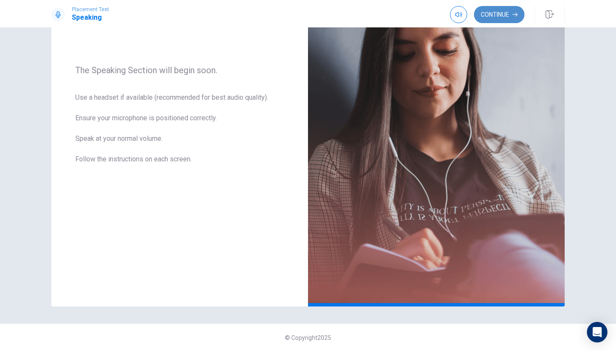
click at [499, 15] on button "Continue" at bounding box center [499, 14] width 50 height 17
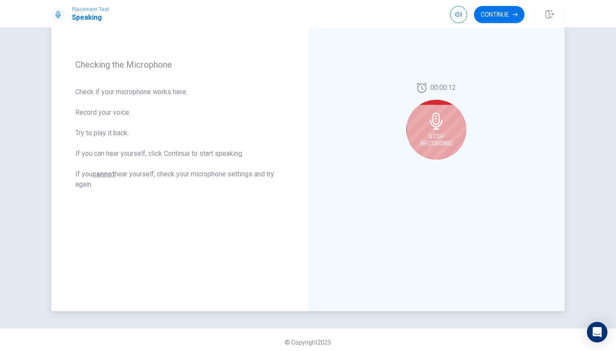
scroll to position [106, 0]
click at [436, 136] on span "Stop Recording" at bounding box center [436, 140] width 32 height 14
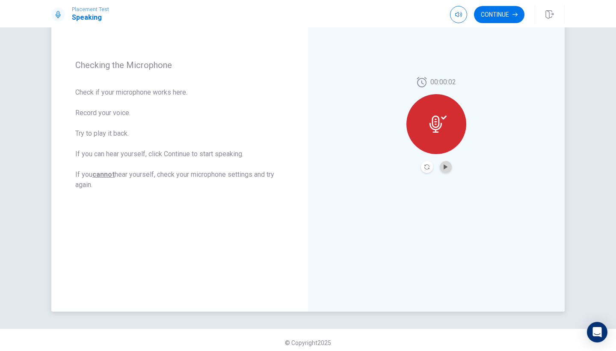
click at [443, 164] on button "Play Audio" at bounding box center [446, 167] width 12 height 12
click at [443, 165] on icon "Pause Audio" at bounding box center [445, 166] width 5 height 5
click at [443, 165] on icon "Play Audio" at bounding box center [445, 166] width 5 height 5
click at [443, 165] on icon "Pause Audio" at bounding box center [445, 166] width 5 height 5
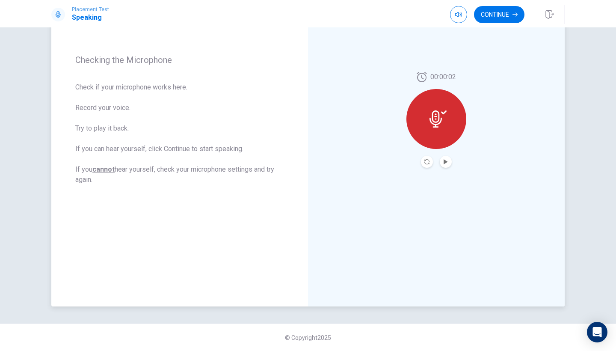
scroll to position [111, 0]
click at [504, 13] on button "Continue" at bounding box center [499, 14] width 50 height 17
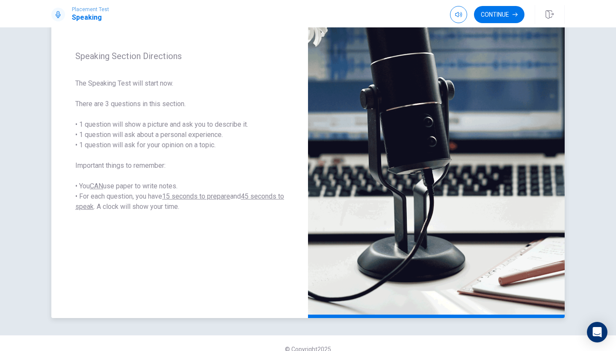
scroll to position [97, 0]
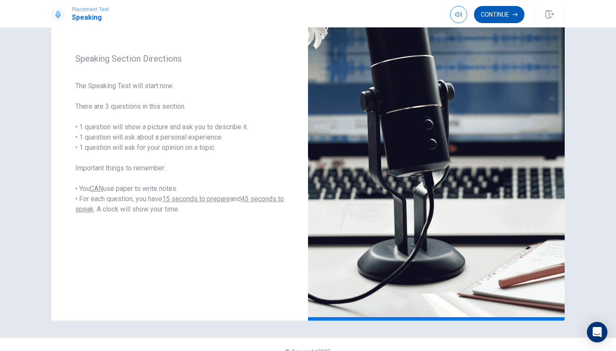
click at [508, 14] on button "Continue" at bounding box center [499, 14] width 50 height 17
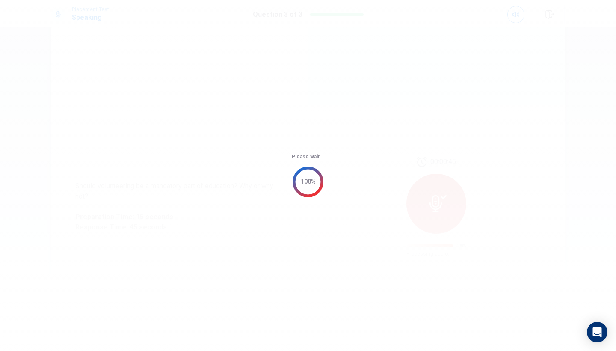
scroll to position [0, 0]
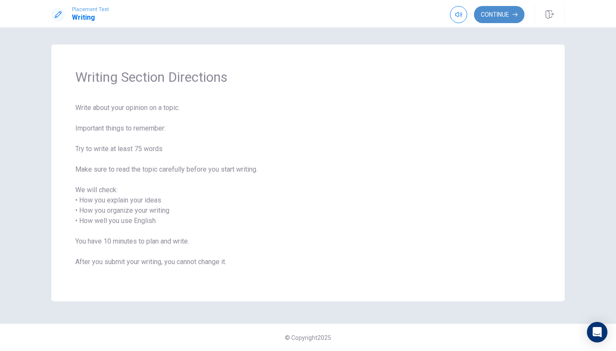
click at [497, 18] on button "Continue" at bounding box center [499, 14] width 50 height 17
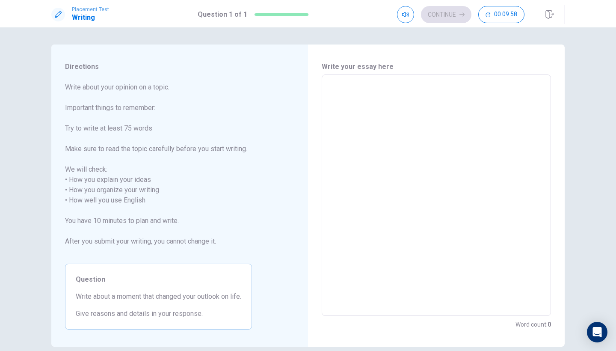
click at [347, 94] on textarea at bounding box center [436, 195] width 217 height 227
type textarea "a"
type textarea "x"
type textarea "a"
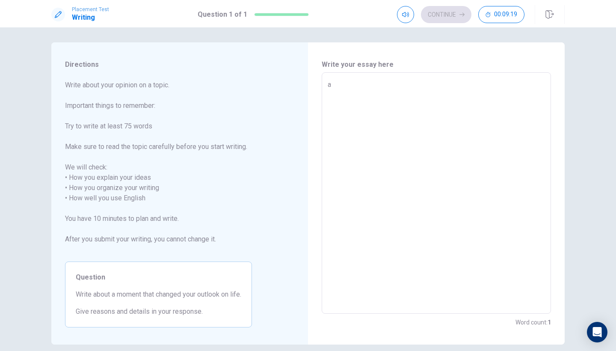
type textarea "x"
type textarea "a m"
type textarea "x"
type textarea "a mo"
type textarea "x"
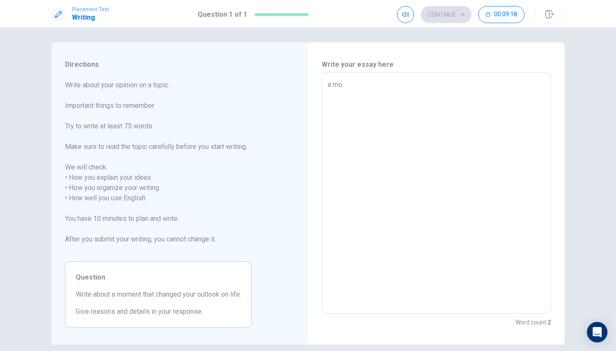
type textarea "a mom"
type textarea "x"
type textarea "a mome"
type textarea "x"
type textarea "a momen"
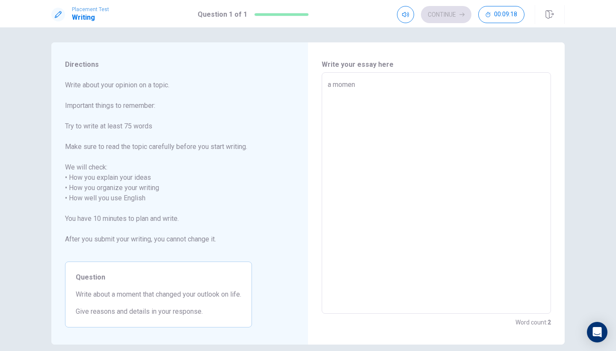
type textarea "x"
type textarea "a moment"
type textarea "x"
type textarea "a moment"
type textarea "x"
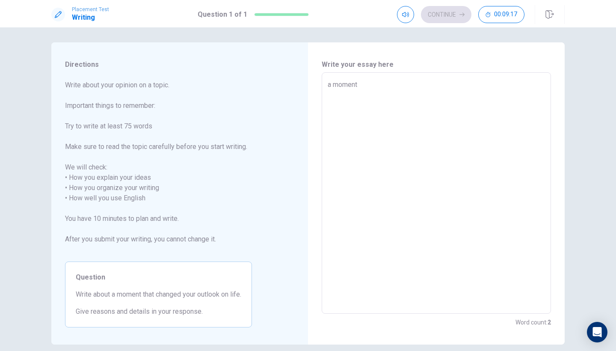
type textarea "a moment t"
type textarea "x"
type textarea "a moment th"
type textarea "x"
type textarea "a moment tha"
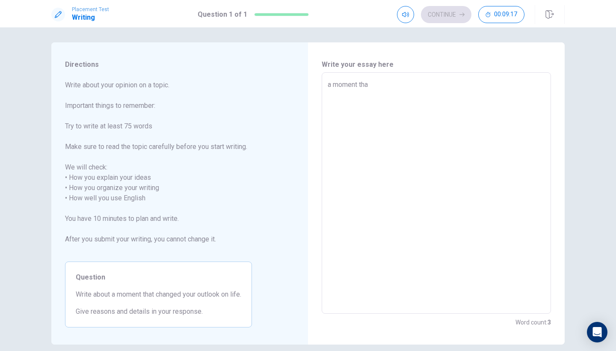
type textarea "x"
type textarea "a moment that"
type textarea "x"
type textarea "a moment that"
type textarea "x"
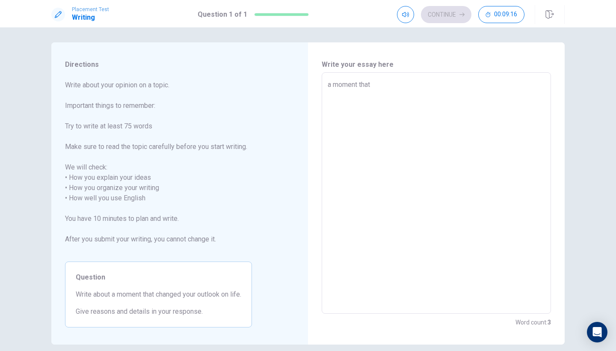
type textarea "a moment that c"
type textarea "x"
type textarea "a moment that ch"
type textarea "x"
type textarea "a moment that cha"
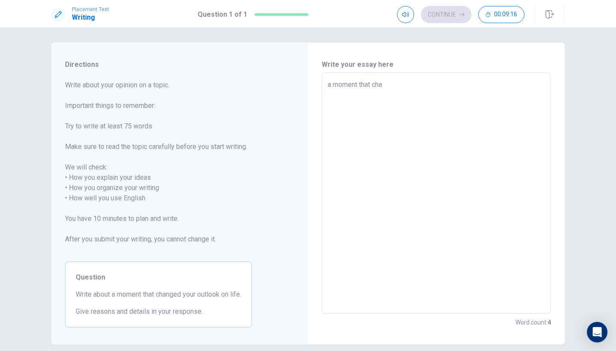
type textarea "x"
type textarea "a moment that [PERSON_NAME]"
type textarea "x"
type textarea "a moment that [PERSON_NAME]"
type textarea "x"
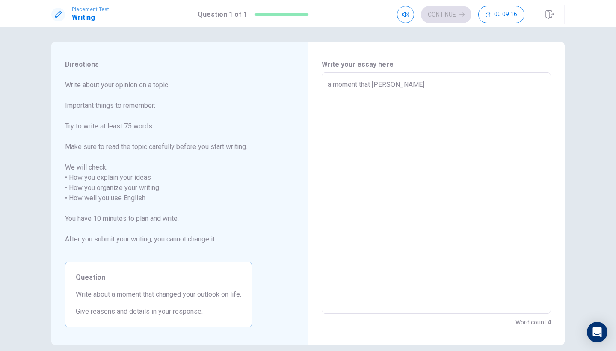
type textarea "a moment that change"
type textarea "x"
type textarea "a moment that changed"
type textarea "x"
type textarea "a moment that changed"
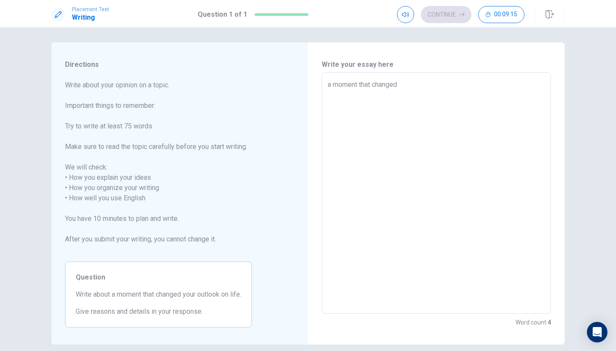
type textarea "x"
type textarea "a moment that changed m"
type textarea "x"
type textarea "a moment that changed my"
type textarea "x"
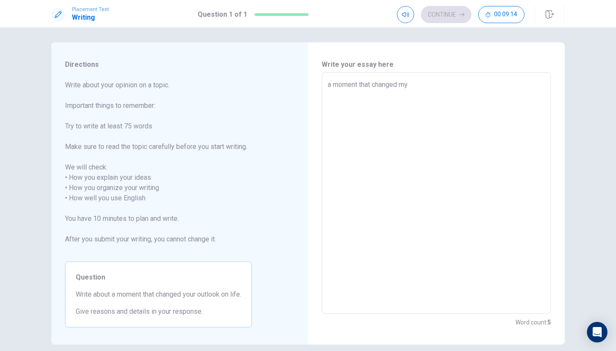
type textarea "a moment that changed my"
type textarea "x"
type textarea "a moment that changed my o"
type textarea "x"
type textarea "a moment that changed my ou"
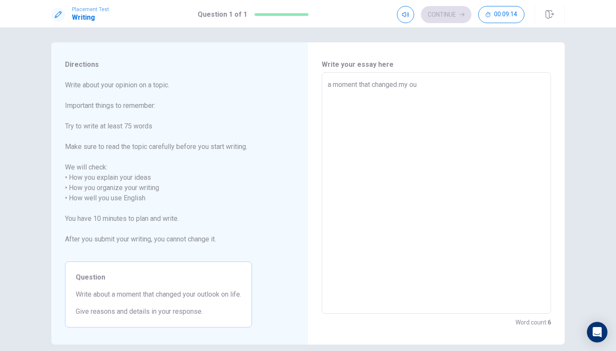
type textarea "x"
type textarea "a moment that changed my out"
type textarea "x"
type textarea "a moment that changed my outl"
type textarea "x"
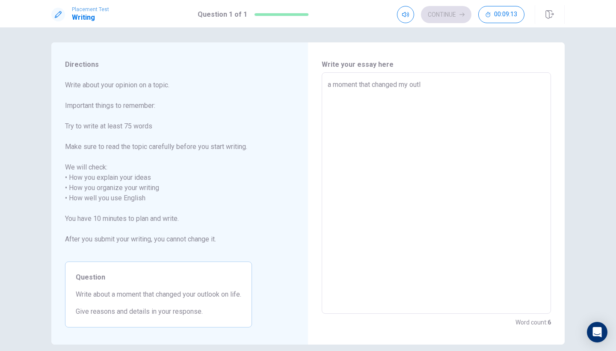
type textarea "a moment that changed my outlo"
type textarea "x"
type textarea "a moment that changed my outloo"
type textarea "x"
type textarea "a moment that changed my outlook"
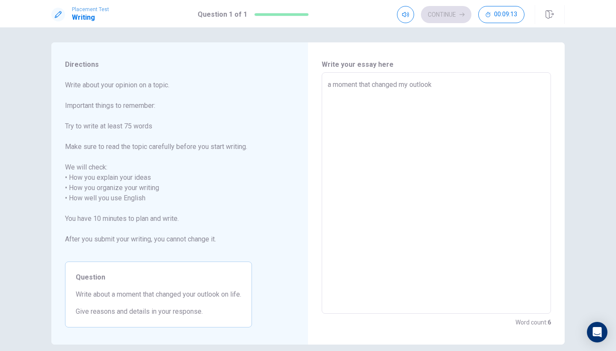
type textarea "x"
type textarea "a moment that changed my outlook"
type textarea "x"
type textarea "a moment that changed my outlook o"
type textarea "x"
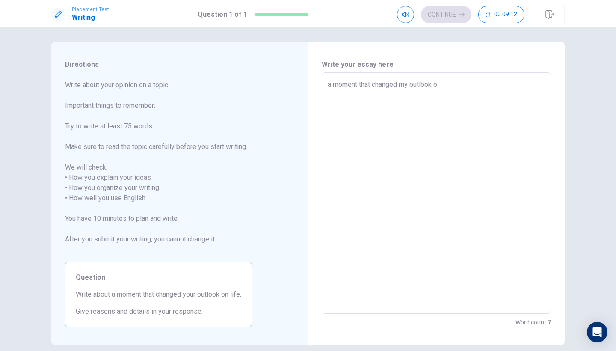
type textarea "a moment that changed my outlook on"
type textarea "x"
type textarea "a moment that changed my outlook on"
type textarea "x"
type textarea "a moment that changed my outlook on l"
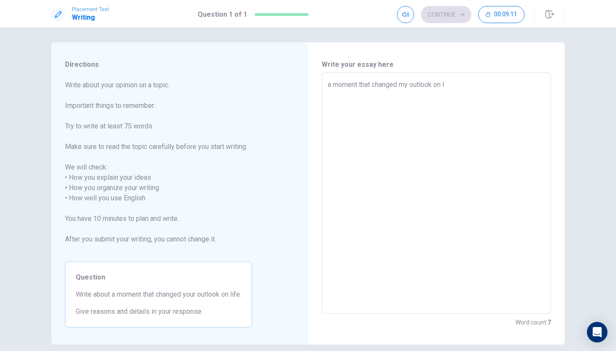
type textarea "x"
type textarea "a moment that changed my outlook on li"
type textarea "x"
type textarea "a moment that changed my outlook on lif"
type textarea "x"
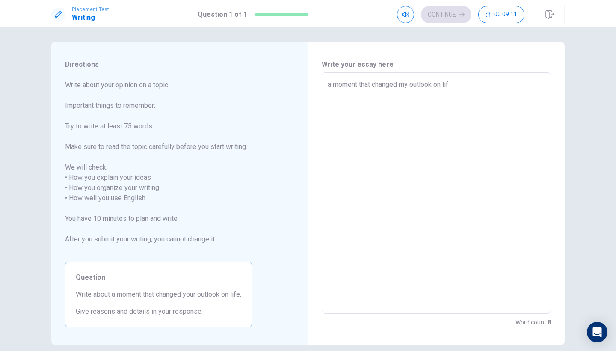
type textarea "a moment that changed my outlook on life"
type textarea "x"
type textarea "a moment that changed my outlook on life"
type textarea "x"
type textarea "a moment that changed my outlook on life w"
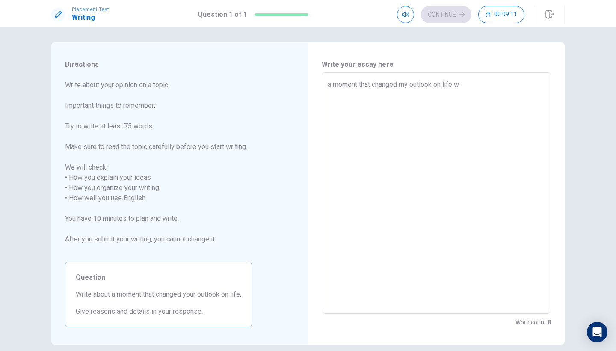
type textarea "x"
type textarea "a moment that changed my outlook on life wi"
type textarea "x"
type textarea "a moment that changed my outlook on life wil"
type textarea "x"
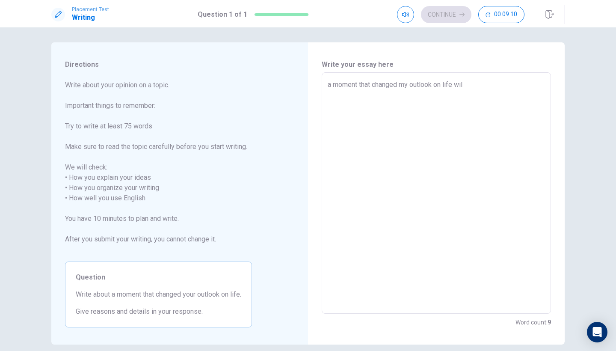
type textarea "a moment that changed my outlook on life will"
type textarea "x"
type textarea "a moment that changed my outlook on life will"
type textarea "x"
type textarea "a moment that changed my outlook on life will m"
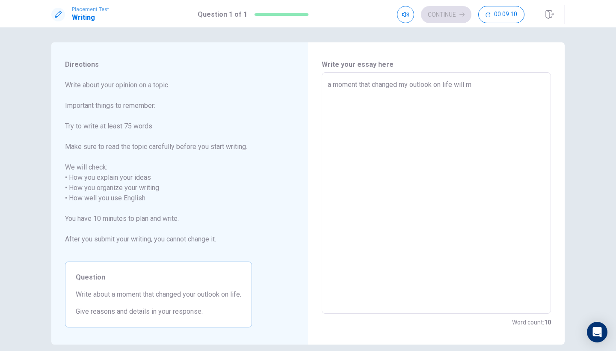
type textarea "x"
type textarea "a moment that changed my outlook on life will mo"
type textarea "x"
type textarea "a moment that changed my outlook on life will mos"
type textarea "x"
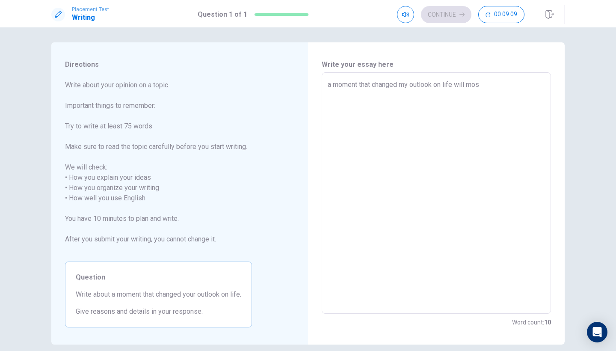
type textarea "a moment that changed my outlook on life will most"
type textarea "x"
type textarea "a moment that changed my outlook on life will most"
type textarea "x"
type textarea "a moment that changed my outlook on life will most l"
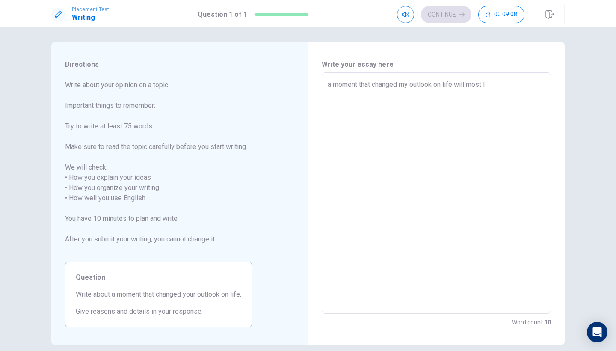
type textarea "x"
type textarea "a moment that changed my outlook on life will most li"
type textarea "x"
type textarea "a moment that changed my outlook on life will most lik"
type textarea "x"
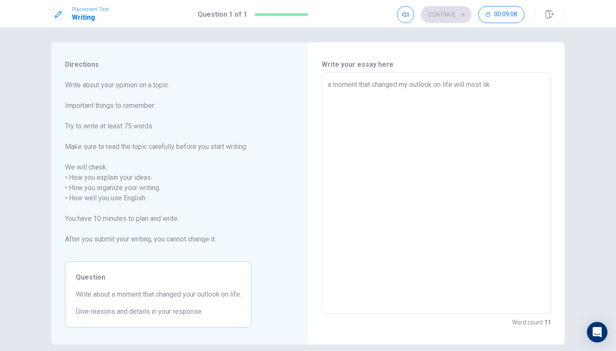
type textarea "a moment that changed my outlook on life will most like"
type textarea "x"
type textarea "a moment that changed my outlook on life will most likey"
type textarea "x"
type textarea "a moment that changed my outlook on life will most likey"
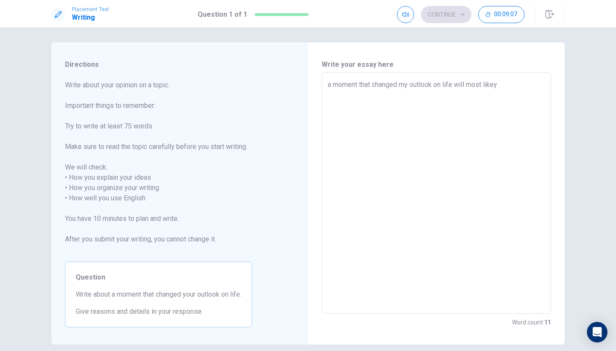
type textarea "x"
type textarea "a moment that changed my outlook on life will most likey b"
type textarea "x"
type textarea "a moment that changed my outlook on life will most likey be"
type textarea "x"
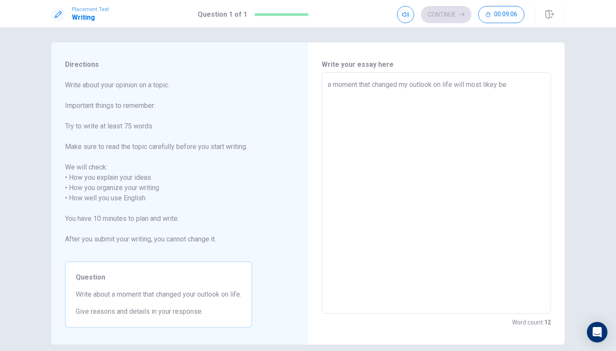
type textarea "a moment that changed my outlook on life will most likey be"
type textarea "x"
type textarea "a moment that changed my outlook on life will most likey be t"
type textarea "x"
type textarea "a moment that changed my outlook on life will most likey be tr"
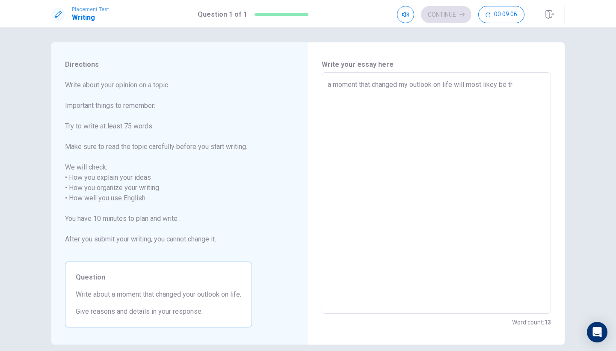
type textarea "x"
type textarea "a moment that changed my outlook on life will most likey be tra"
type textarea "x"
type textarea "a moment that changed my outlook on life will most likey be trav"
type textarea "x"
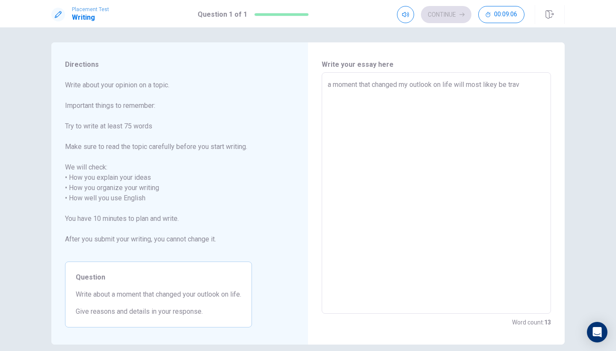
type textarea "a moment that changed my outlook on life will most likey be trave"
type textarea "x"
type textarea "a moment that changed my outlook on life will most likey be travel"
type textarea "x"
type textarea "a moment that changed my outlook on life will most likey be travell"
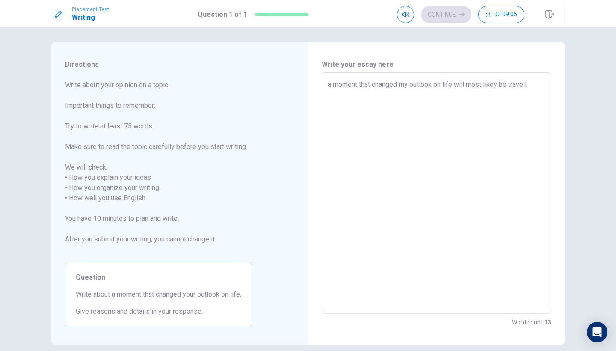
type textarea "x"
type textarea "a moment that changed my outlook on life will most likey be travelli"
type textarea "x"
type textarea "a moment that changed my outlook on life will most likey be travellin"
type textarea "x"
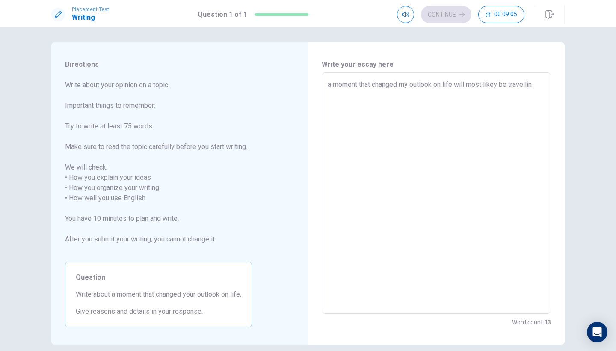
type textarea "a moment that changed my outlook on life will most likey be travelling"
type textarea "x"
type textarea "a moment that changed my outlook on life will most likey be travelling"
type textarea "x"
type textarea "a moment that changed my outlook on life will most likey be travelling"
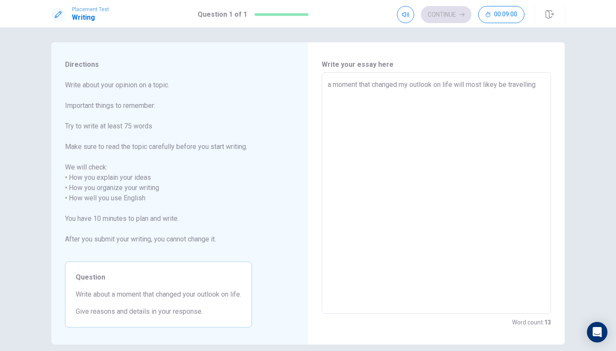
type textarea "x"
type textarea "a moment that changed my outlook on life will most likey be travelling,"
type textarea "x"
type textarea "a moment that changed my outlook on life will most likey be travelling,"
type textarea "x"
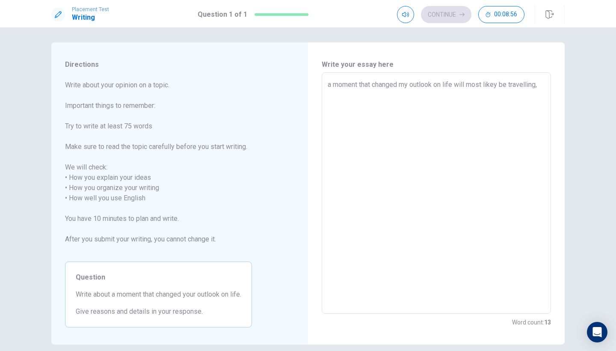
type textarea "a moment that changed my outlook on life will most likey be travelling, w"
type textarea "x"
type textarea "a moment that changed my outlook on life will most likey be travelling, wh"
type textarea "x"
type textarea "a moment that changed my outlook on life will most likey be travelling, whe"
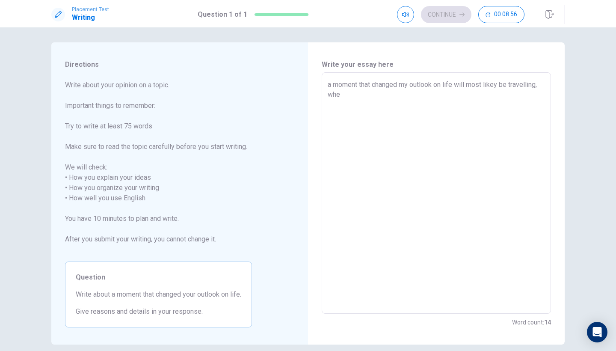
type textarea "x"
type textarea "a moment that changed my outlook on life will most likey be travelling, when"
type textarea "x"
type textarea "a moment that changed my outlook on life will most likey be travelling, when"
type textarea "x"
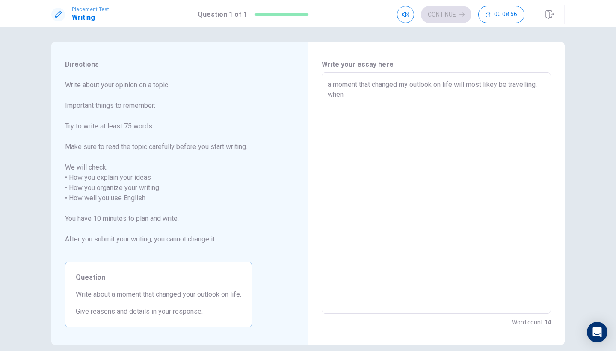
type textarea "a moment that changed my outlook on life will most likey be travelling, when y"
type textarea "x"
type textarea "a moment that changed my outlook on life will most likey be travelling, when yo"
type textarea "x"
type textarea "a moment that changed my outlook on life will most likey be travelling, when you"
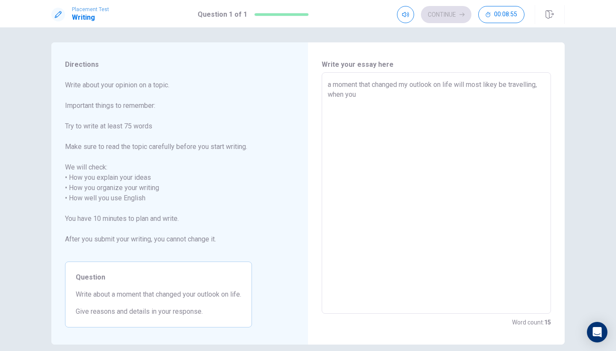
type textarea "x"
type textarea "a moment that changed my outlook on life will most likey be travelling, when you"
type textarea "x"
type textarea "a moment that changed my outlook on life will most likey be travelling, when yo…"
type textarea "x"
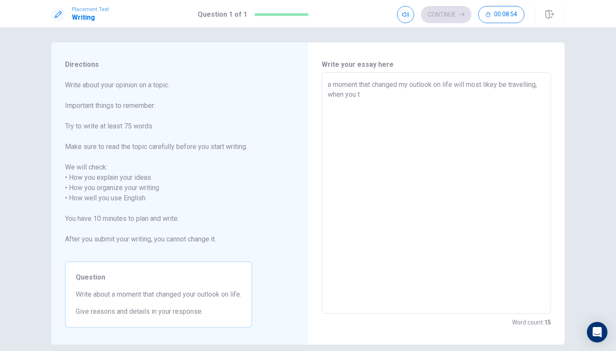
type textarea "a moment that changed my outlook on life will most likey be travelling, when yo…"
type textarea "x"
type textarea "a moment that changed my outlook on life will most likey be travelling, when yo…"
type textarea "x"
type textarea "a moment that changed my outlook on life will most likey be travelling, when yo…"
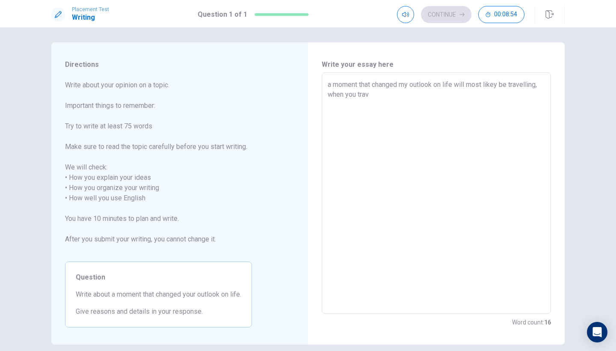
type textarea "x"
type textarea "a moment that changed my outlook on life will most likey be travelling, when yo…"
type textarea "x"
type textarea "a moment that changed my outlook on life will most likey be travelling, when yo…"
type textarea "x"
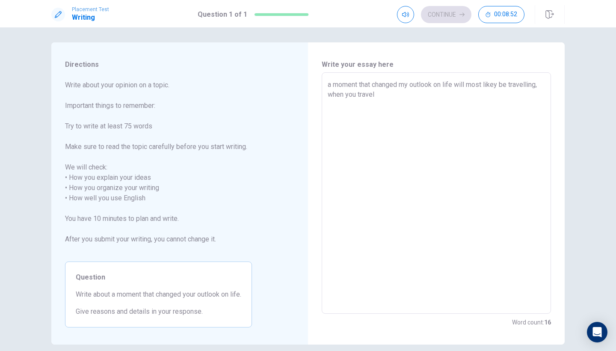
type textarea "a moment that changed my outlook on life will most likey be travelling, when yo…"
type textarea "x"
type textarea "a moment that changed my outlook on life will most likey be travelling, when yo…"
type textarea "x"
type textarea "a moment that changed my outlook on life will most likey be travelling, when yo…"
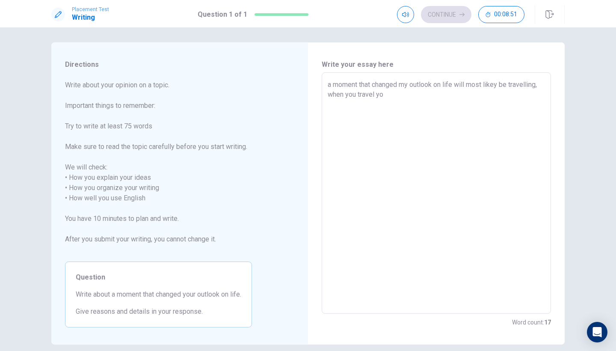
type textarea "x"
type textarea "a moment that changed my outlook on life will most likey be travelling, when yo…"
type textarea "x"
type textarea "a moment that changed my outlook on life will most likey be travelling, when yo…"
type textarea "x"
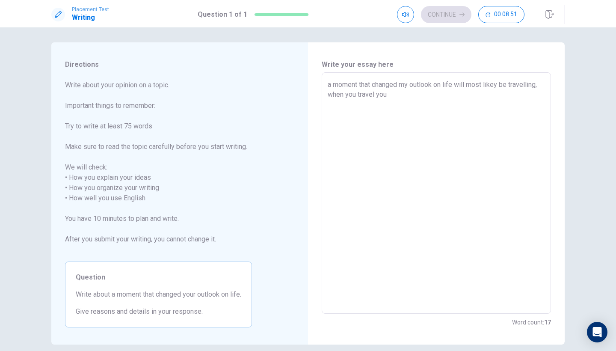
type textarea "a moment that changed my outlook on life will most likey be travelling, when yo…"
type textarea "x"
type textarea "a moment that changed my outlook on life will most likey be travelling, when yo…"
type textarea "x"
type textarea "a moment that changed my outlook on life will most likey be travelling, when yo…"
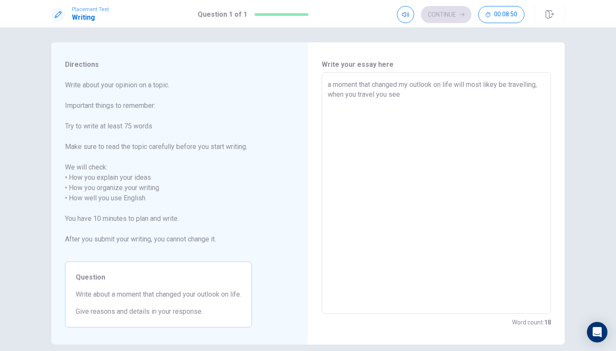
type textarea "x"
type textarea "a moment that changed my outlook on life will most likey be travelling, when yo…"
type textarea "x"
type textarea "a moment that changed my outlook on life will most likey be travelling, when yo…"
click at [541, 84] on textarea "a moment that changed my outlook on life will most likey be travelling, when yo…" at bounding box center [436, 193] width 217 height 227
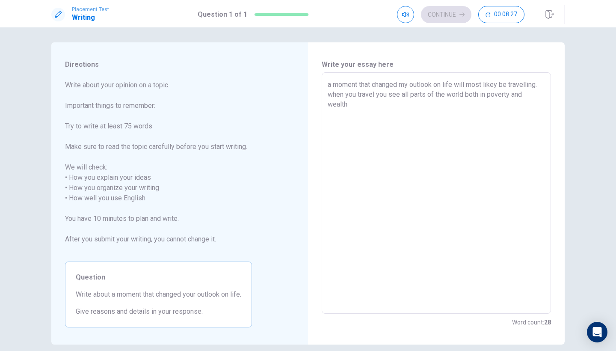
click at [331, 97] on textarea "a moment that changed my outlook on life will most likey be travelling. when yo…" at bounding box center [436, 193] width 217 height 227
click at [350, 104] on textarea "a moment that changed my outlook on life will most likey be travelling. When yo…" at bounding box center [436, 193] width 217 height 227
click at [333, 84] on textarea "a moment that changed my outlook on life will most likey be travelling. When yo…" at bounding box center [436, 193] width 217 height 227
click at [361, 110] on textarea "A moment that changed my outlook on life will most likey be travelling. When yo…" at bounding box center [436, 193] width 217 height 227
click at [488, 102] on textarea "A moment that changed my outlook on life will most likey be travelling. When yo…" at bounding box center [436, 193] width 217 height 227
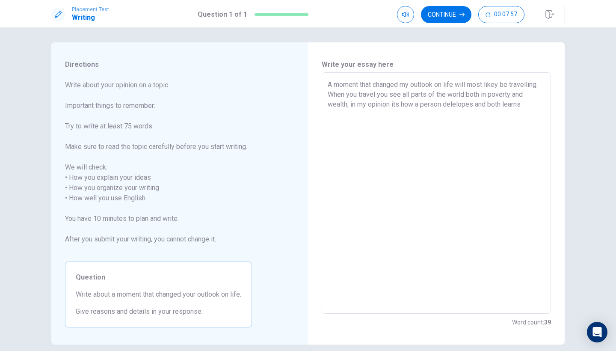
click at [529, 109] on textarea "A moment that changed my outlook on life will most likey be travelling. When yo…" at bounding box center [436, 193] width 217 height 227
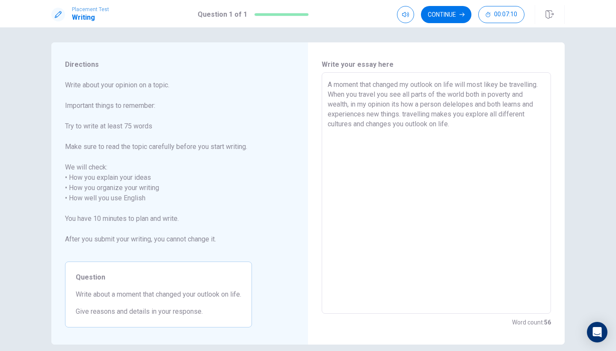
click at [457, 104] on textarea "A moment that changed my outlook on life will most likey be travelling. When yo…" at bounding box center [436, 193] width 217 height 227
click at [479, 114] on textarea "A moment that changed my outlook on life will most likey be travelling. When yo…" at bounding box center [436, 193] width 217 height 227
click at [404, 112] on textarea "A moment that changed my outlook on life will most likey be travelling. When yo…" at bounding box center [436, 193] width 217 height 227
click at [453, 119] on textarea "A moment that changed my outlook on life will most likey be travelling. When yo…" at bounding box center [436, 193] width 217 height 227
drag, startPoint x: 377, startPoint y: 133, endPoint x: 394, endPoint y: 134, distance: 17.1
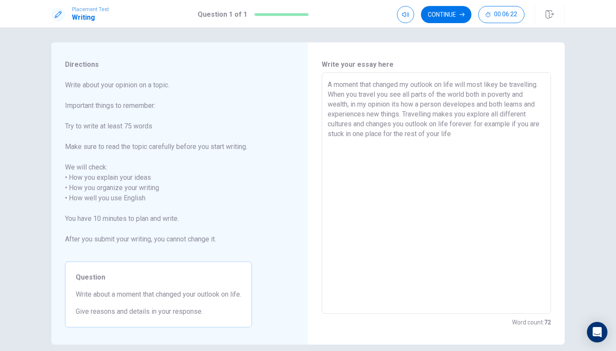
click at [394, 134] on textarea "A moment that changed my outlook on life will most likey be travelling. When yo…" at bounding box center [436, 193] width 217 height 227
click at [473, 136] on textarea "A moment that changed my outlook on life will most likey be travelling. When yo…" at bounding box center [436, 193] width 217 height 227
click at [478, 128] on textarea "A moment that changed my outlook on life will most likey be travelling. When yo…" at bounding box center [436, 193] width 217 height 227
click at [481, 123] on textarea "A moment that changed my outlook on life will most likey be travelling. When yo…" at bounding box center [436, 193] width 217 height 227
click at [531, 129] on textarea "A moment that changed my outlook on life will most likey be travelling. When yo…" at bounding box center [436, 193] width 217 height 227
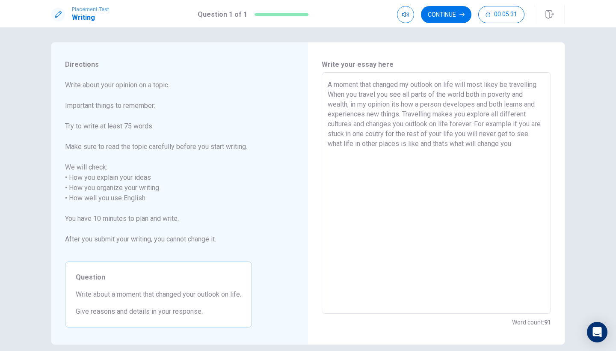
click at [519, 145] on textarea "A moment that changed my outlook on life will most likey be travelling. When yo…" at bounding box center [436, 193] width 217 height 227
drag, startPoint x: 476, startPoint y: 123, endPoint x: 515, endPoint y: 124, distance: 38.9
click at [515, 124] on textarea "A moment that changed my outlook on life will most likey be travelling. When yo…" at bounding box center [436, 193] width 217 height 227
click at [516, 146] on textarea "A moment that changed my outlook on life will most likey be travelling. When yo…" at bounding box center [436, 193] width 217 height 227
click at [512, 87] on textarea "A moment that changed my outlook on life will most likey be travelling. When yo…" at bounding box center [436, 193] width 217 height 227
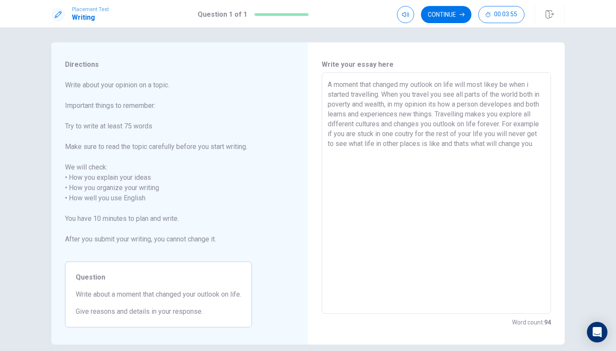
click at [451, 142] on textarea "A moment that changed my outlook on life will most likey be when i started trav…" at bounding box center [436, 193] width 217 height 227
drag, startPoint x: 451, startPoint y: 144, endPoint x: 419, endPoint y: 154, distance: 33.6
click at [419, 154] on textarea "A moment that changed my outlook on life will most likey be when i started trav…" at bounding box center [436, 193] width 217 height 227
click at [437, 13] on button "Continue" at bounding box center [446, 14] width 50 height 17
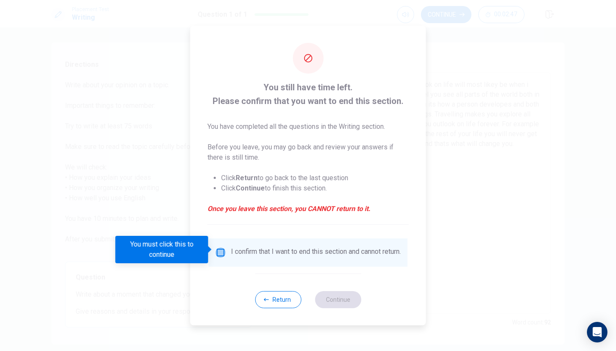
click at [219, 247] on input "You must click this to continue" at bounding box center [221, 252] width 10 height 10
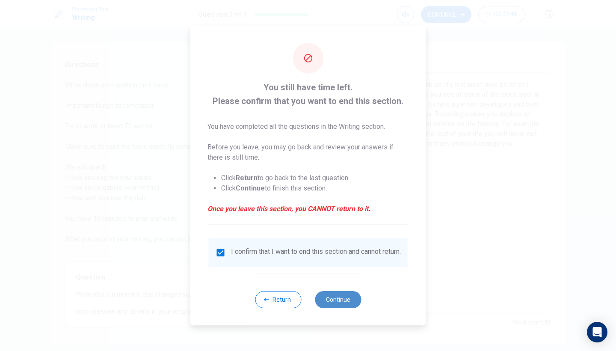
click at [349, 306] on button "Continue" at bounding box center [338, 299] width 46 height 17
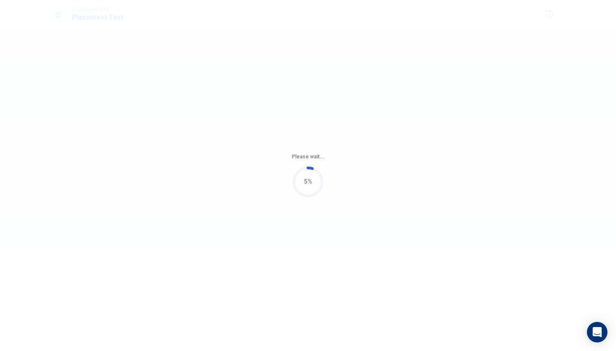
scroll to position [0, 0]
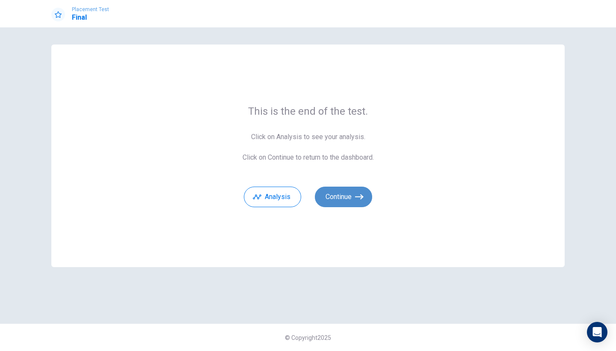
click at [340, 194] on button "Continue" at bounding box center [343, 196] width 57 height 21
